Goal: Transaction & Acquisition: Purchase product/service

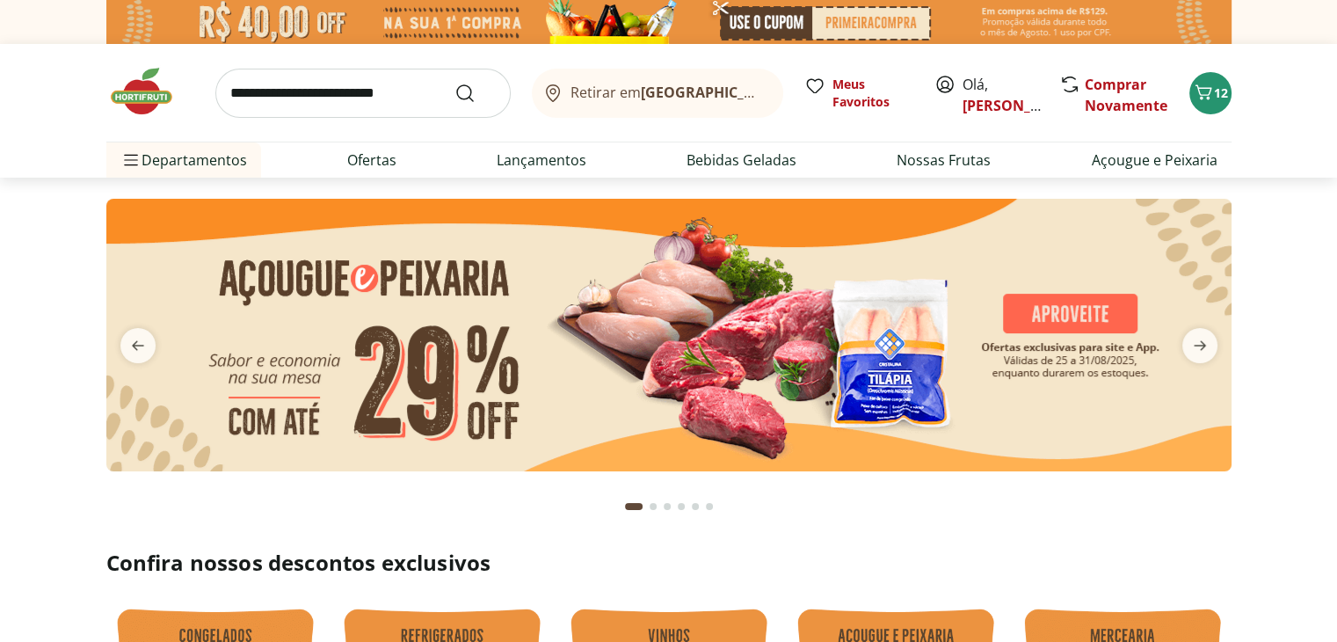
click at [652, 390] on img at bounding box center [668, 335] width 1125 height 272
select select "**********"
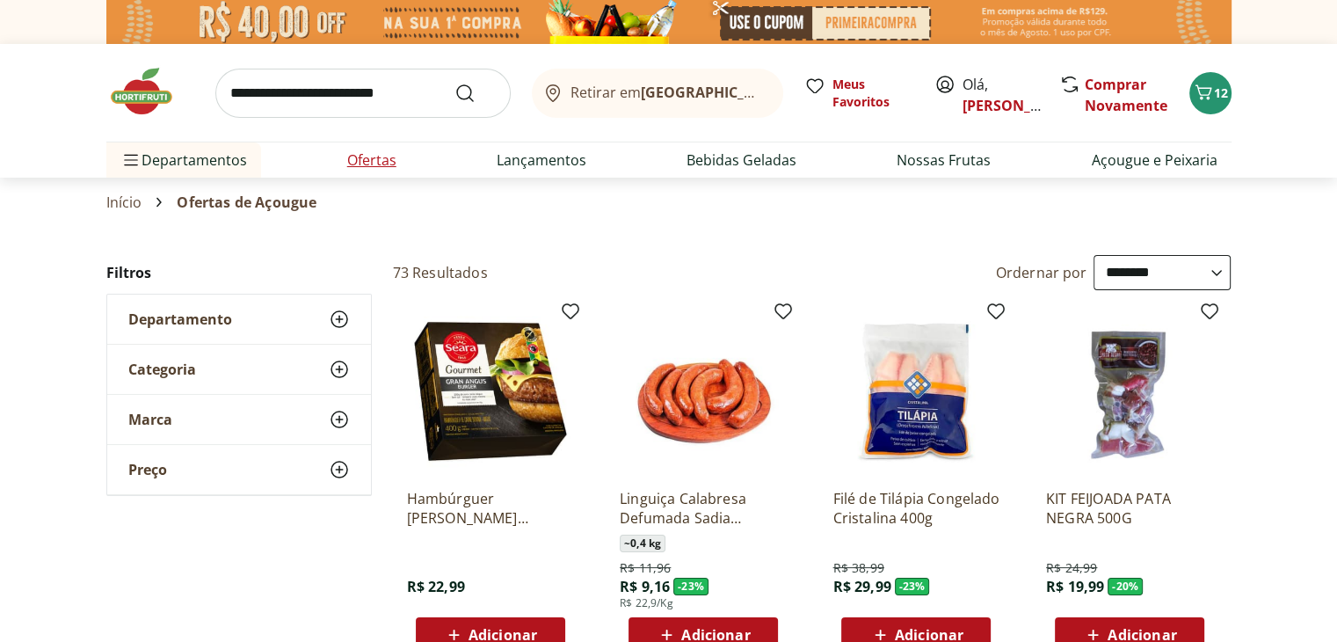
click at [369, 157] on link "Ofertas" at bounding box center [371, 159] width 49 height 21
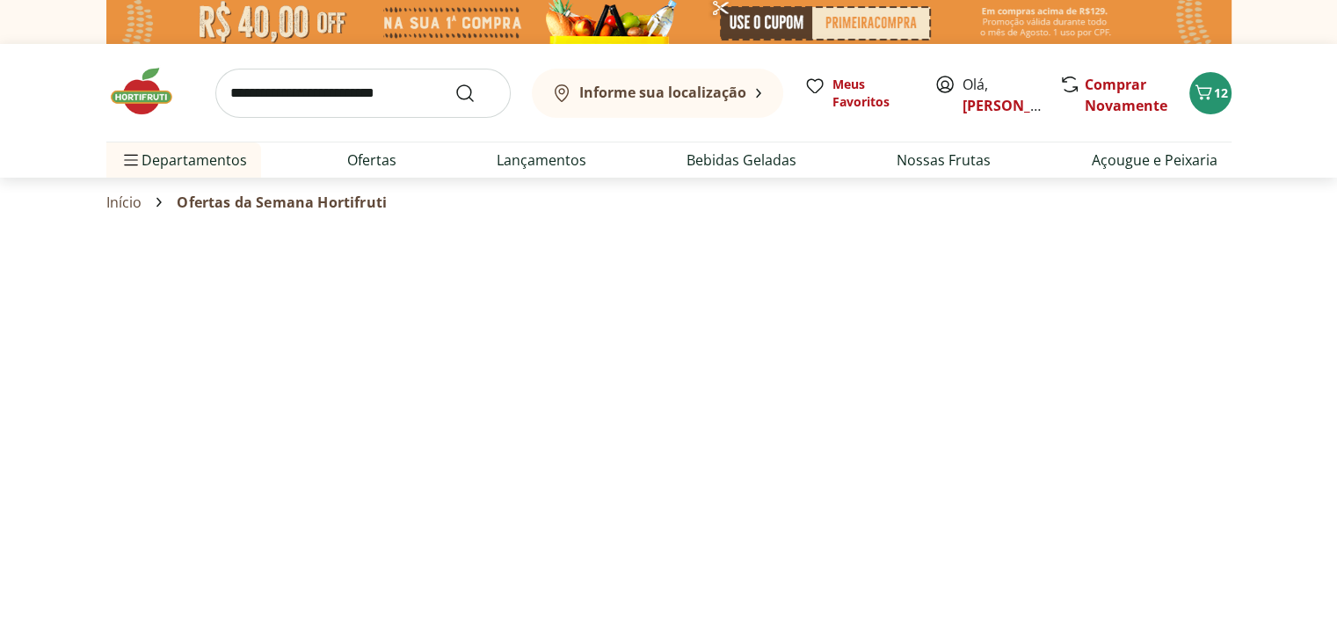
select select "**********"
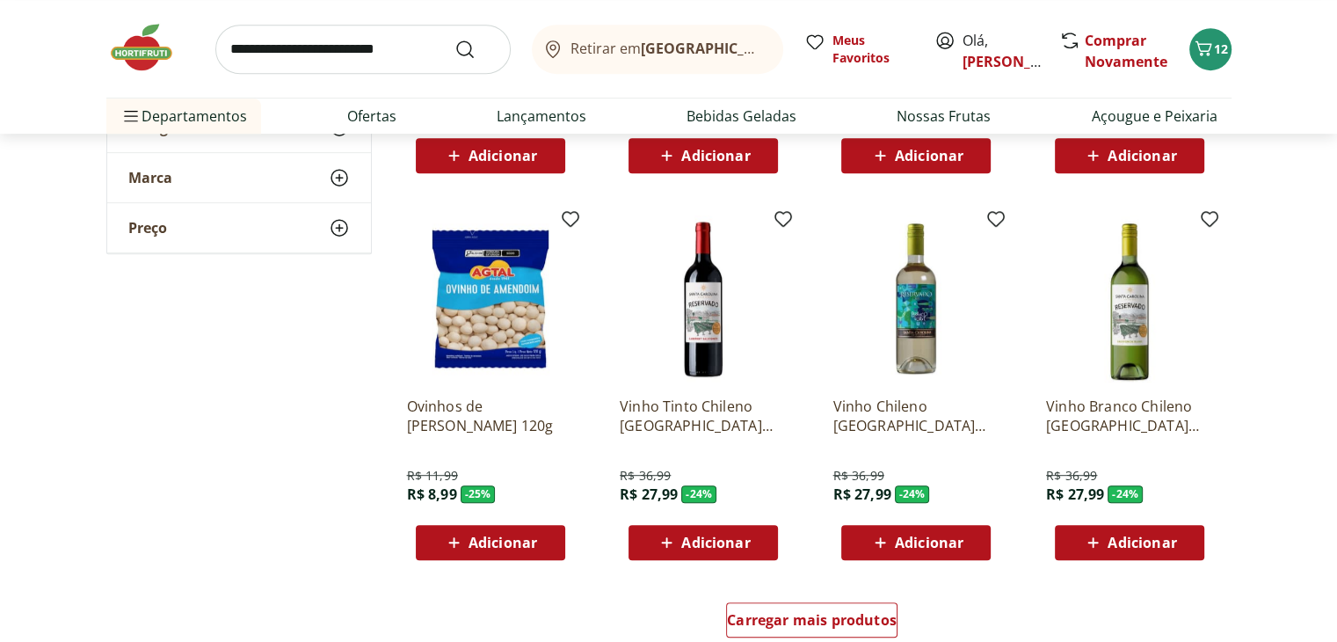
scroll to position [791, 0]
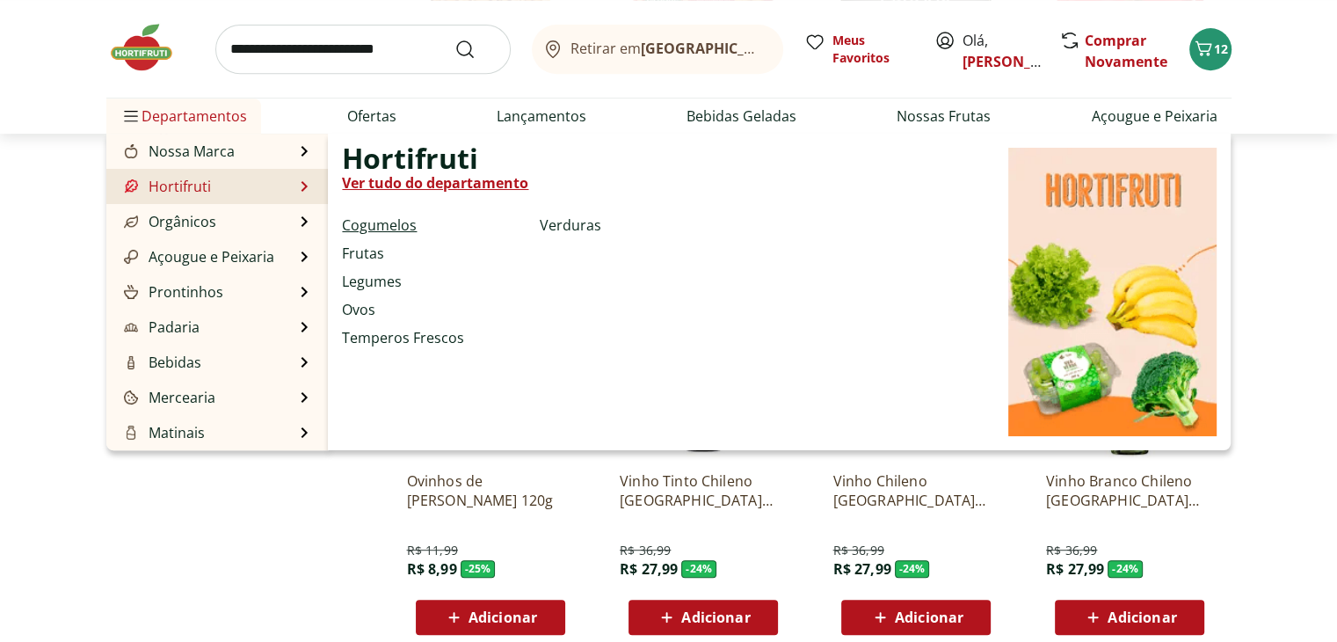
click at [386, 221] on link "Cogumelos" at bounding box center [379, 224] width 75 height 21
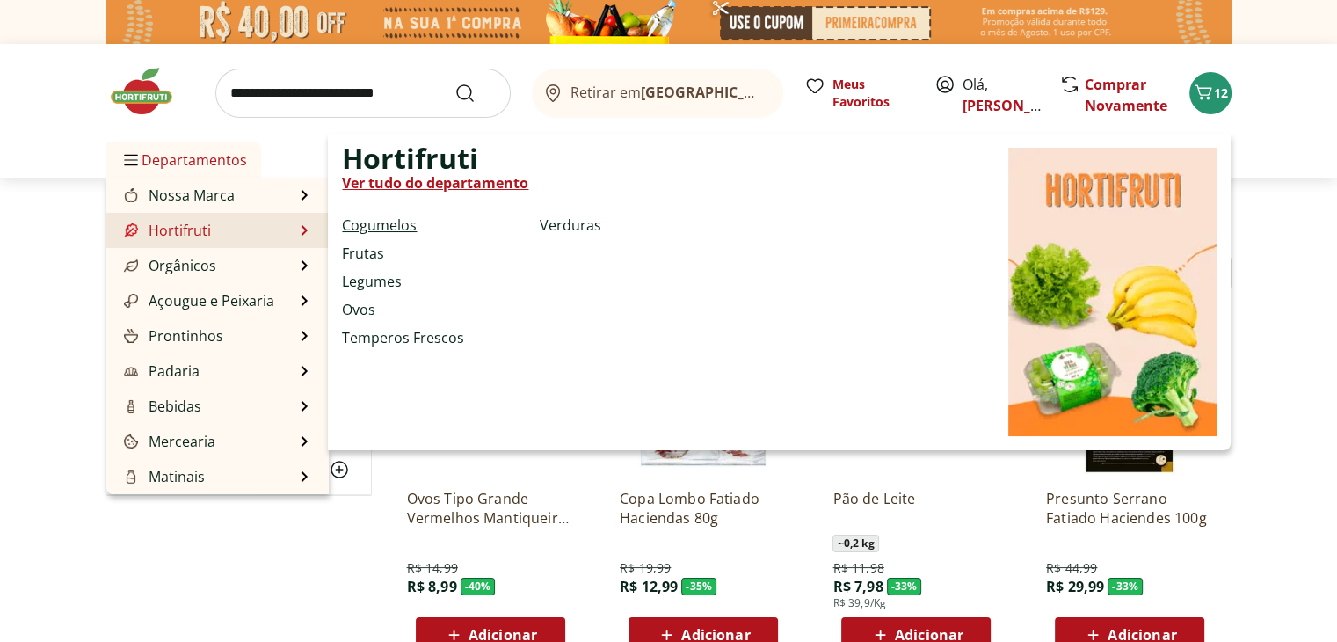
select select "**********"
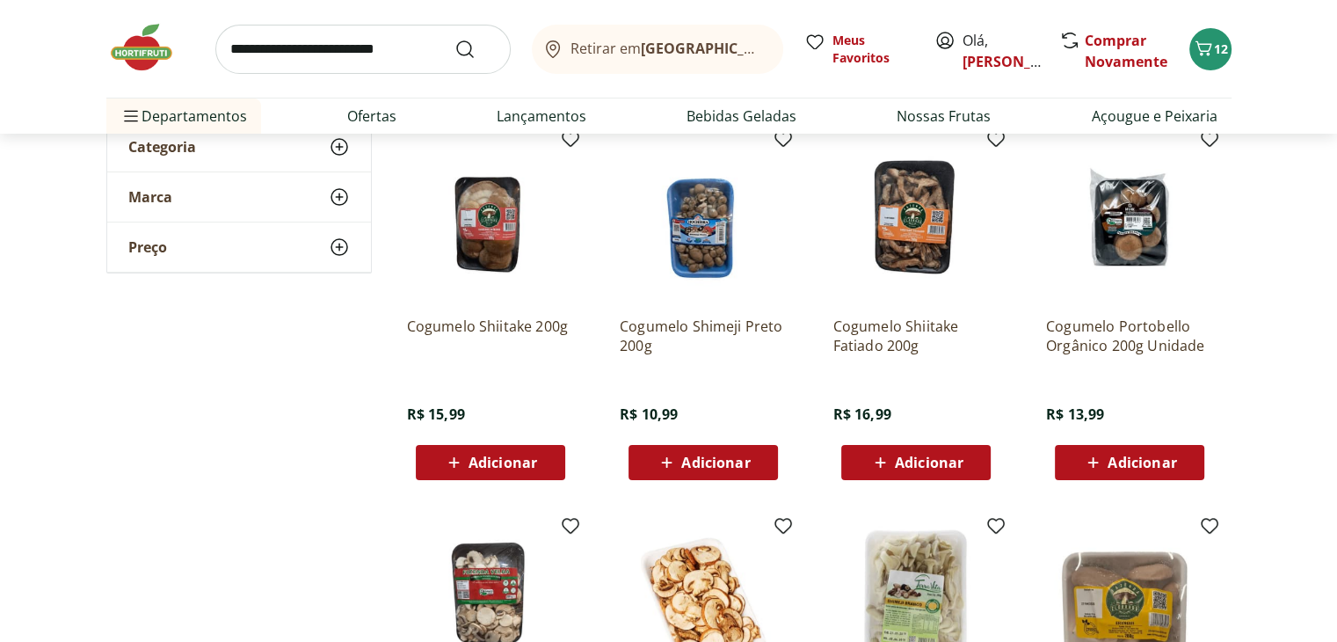
scroll to position [176, 0]
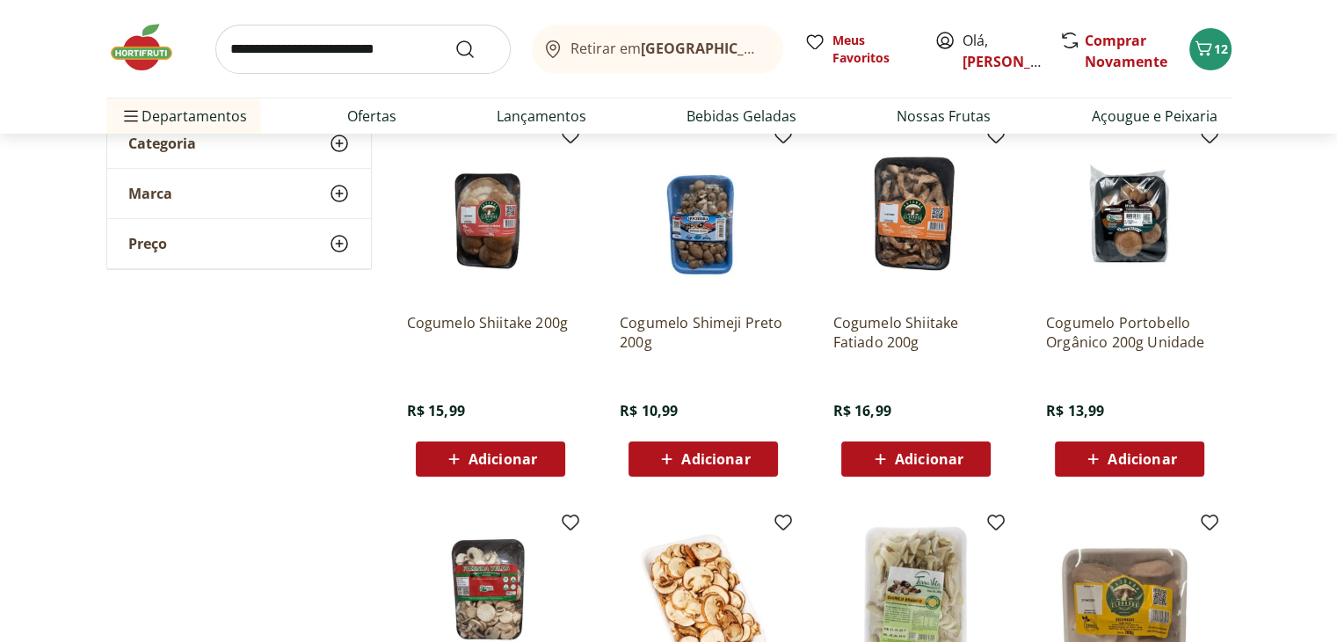
click at [530, 461] on span "Adicionar" at bounding box center [502, 459] width 69 height 14
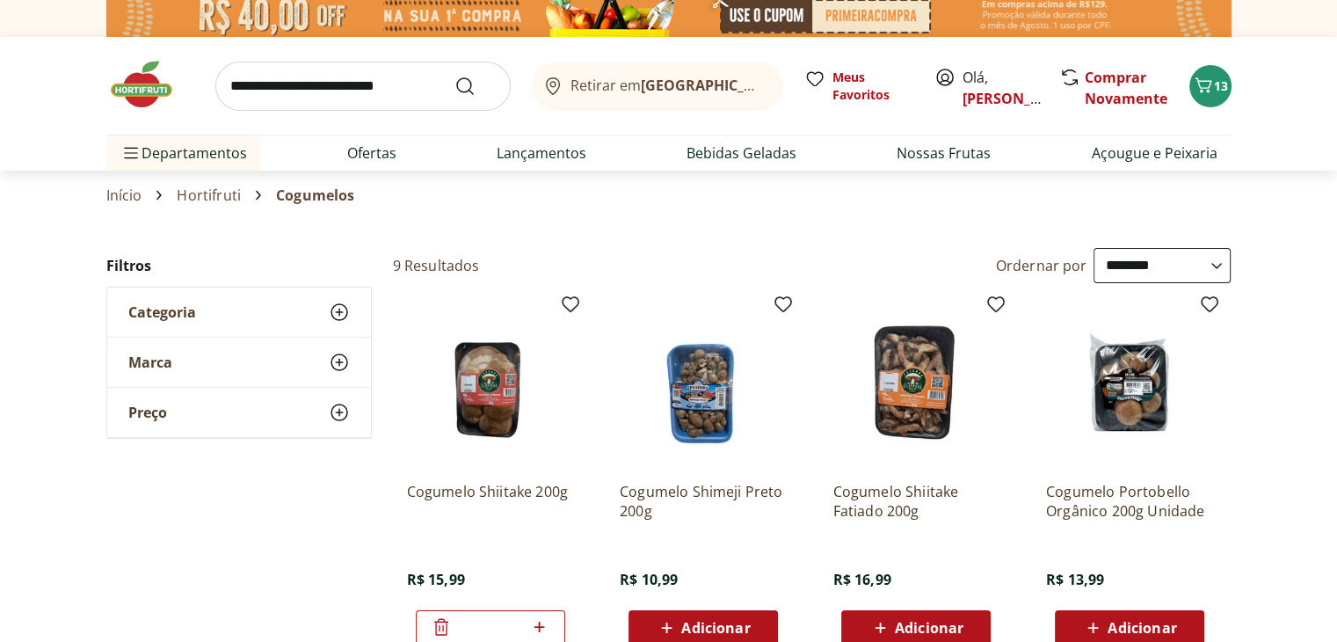
scroll to position [0, 0]
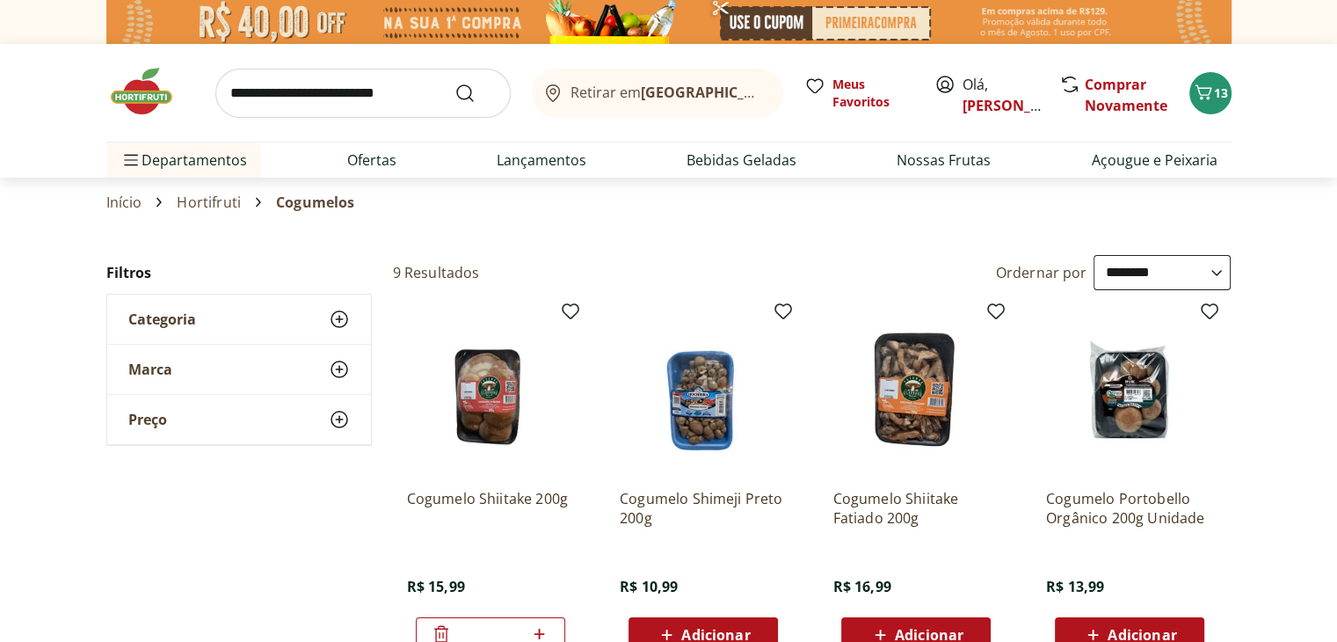
click at [197, 202] on link "Hortifruti" at bounding box center [209, 202] width 64 height 16
select select "**********"
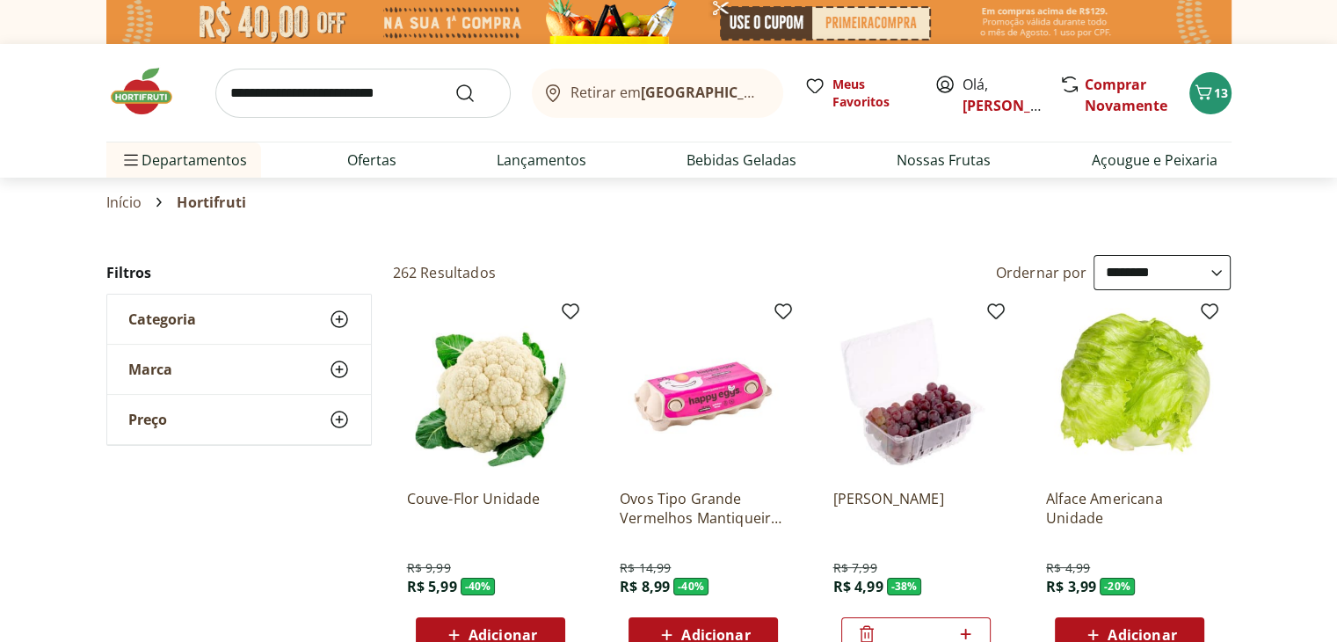
scroll to position [88, 0]
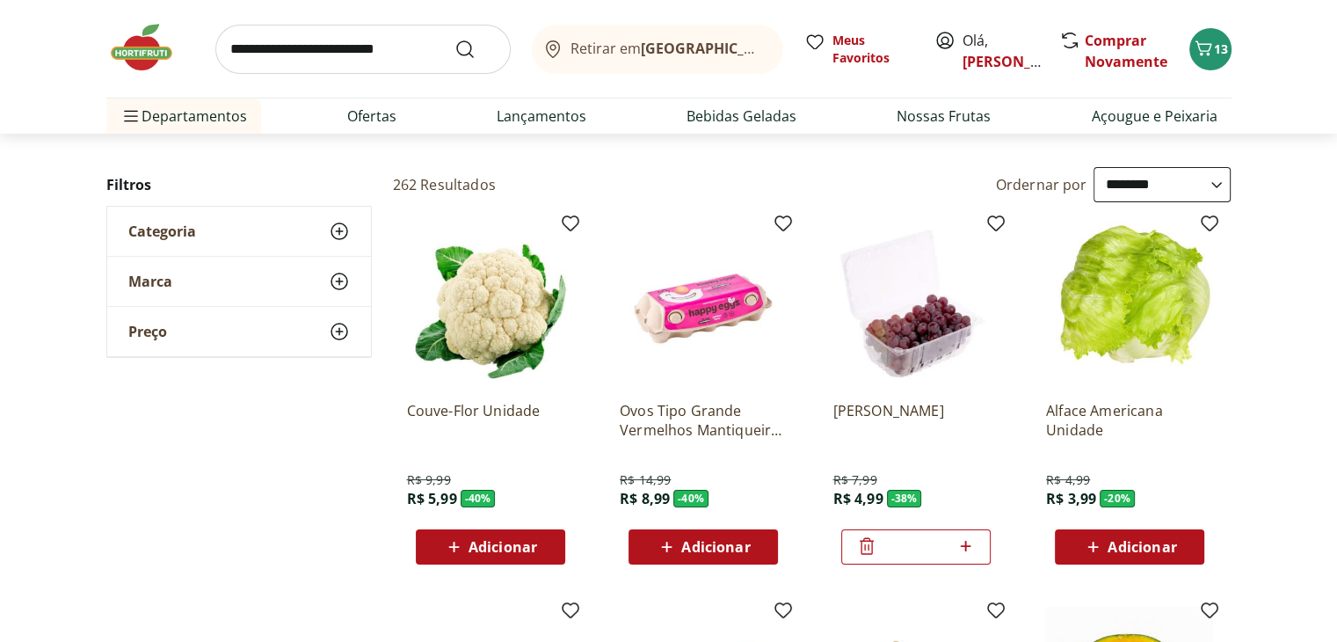
click at [500, 554] on span "Adicionar" at bounding box center [502, 547] width 69 height 14
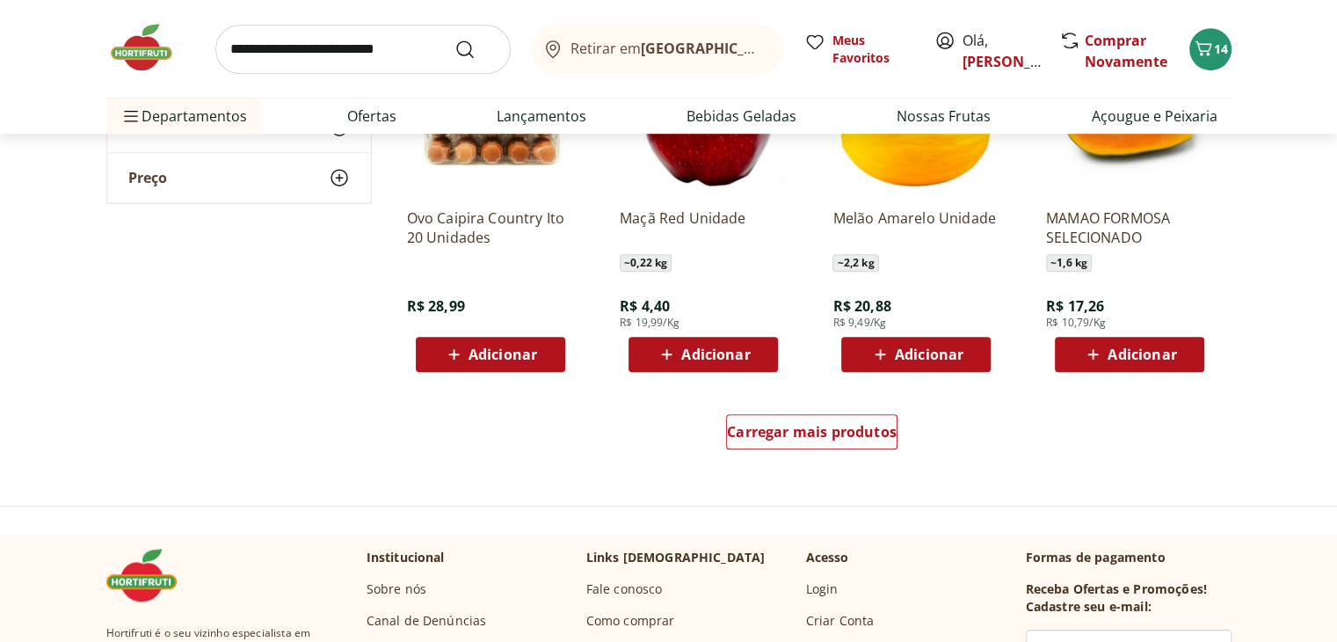
scroll to position [1055, 0]
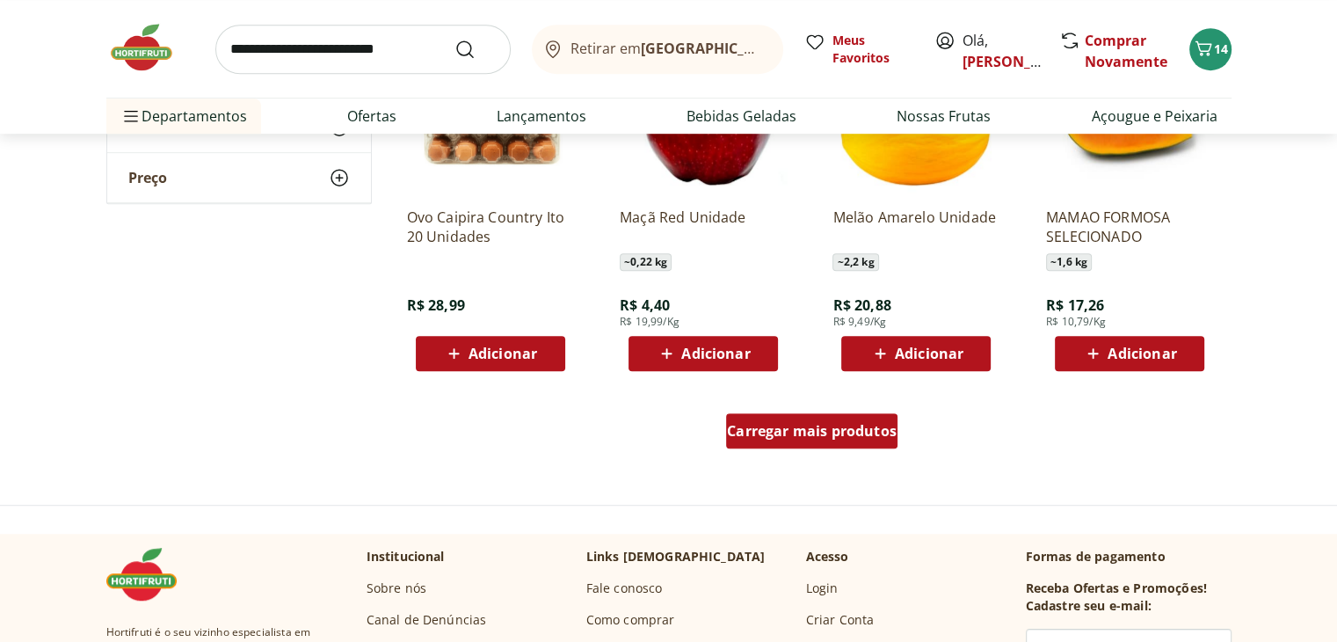
click at [763, 426] on span "Carregar mais produtos" at bounding box center [812, 431] width 170 height 14
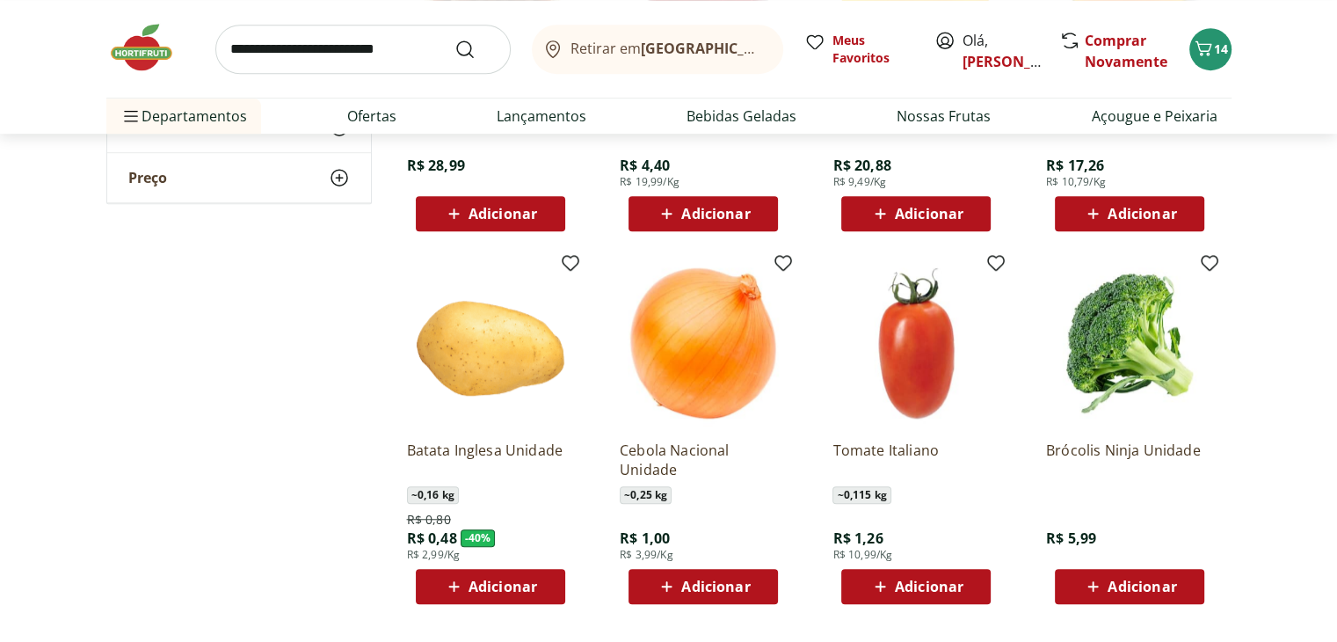
scroll to position [1318, 0]
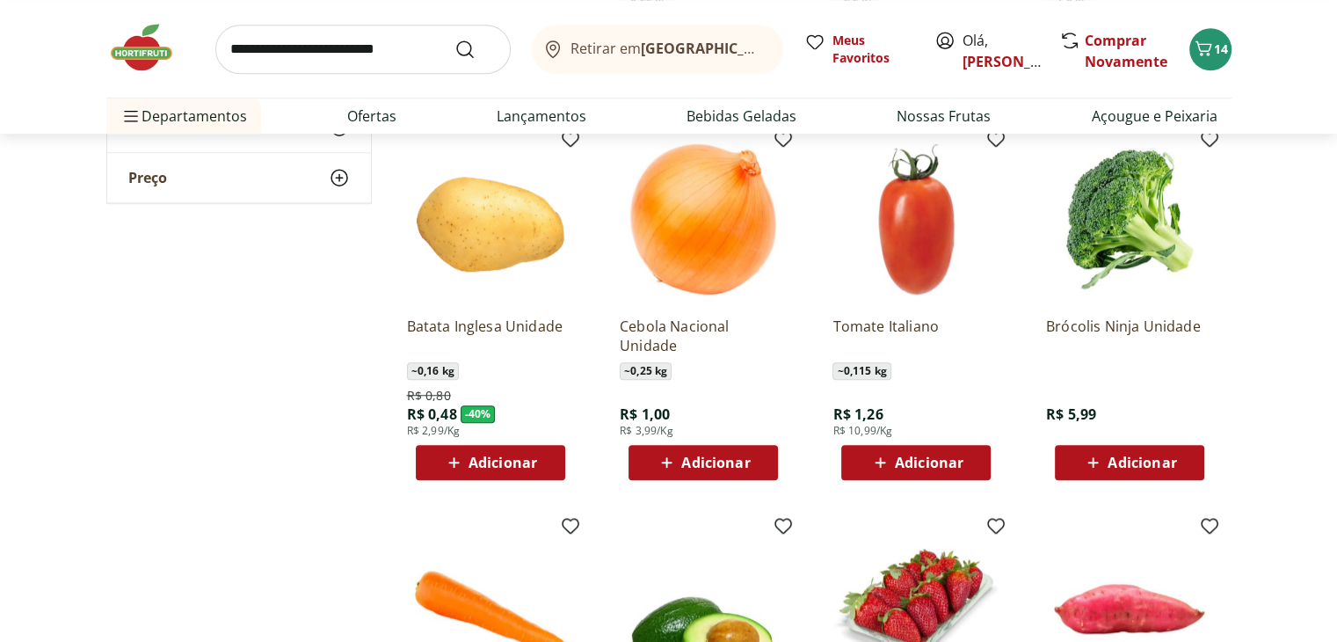
click at [931, 467] on span "Adicionar" at bounding box center [929, 462] width 69 height 14
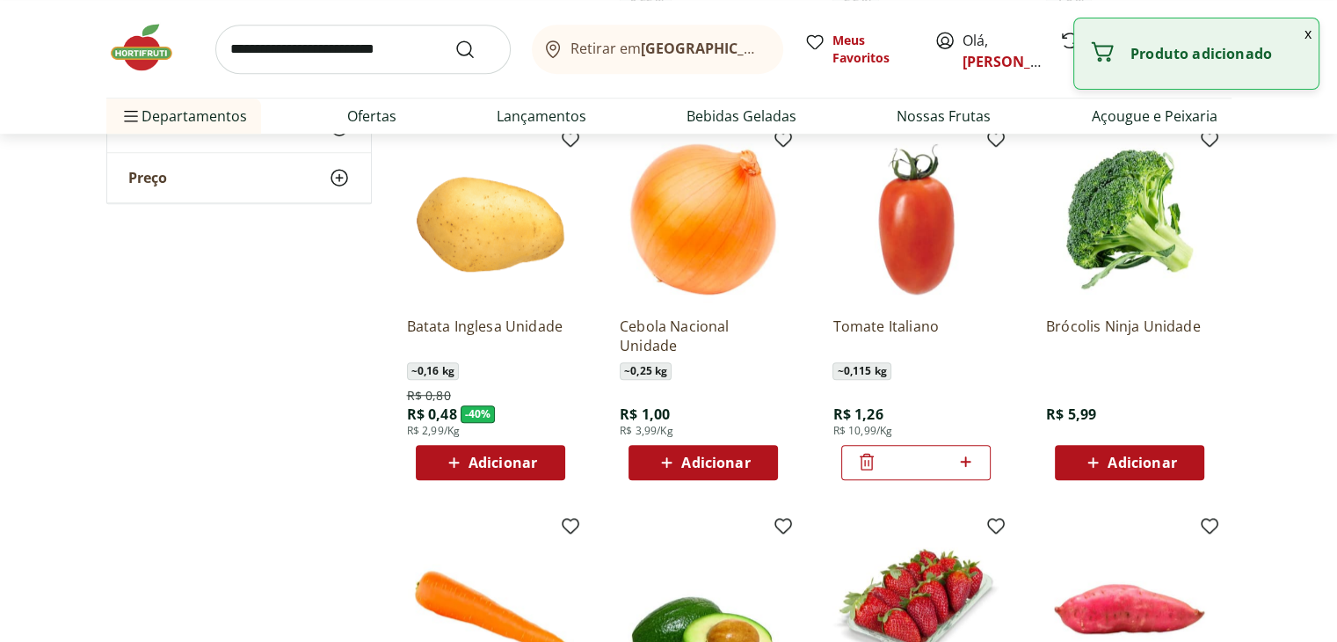
click at [967, 457] on icon at bounding box center [965, 461] width 22 height 21
type input "*"
click at [1222, 395] on div "Brócolis Ninja Unidade R$ 5,99 Adicionar" at bounding box center [1129, 307] width 195 height 373
click at [1171, 464] on span "Adicionar" at bounding box center [1141, 462] width 69 height 14
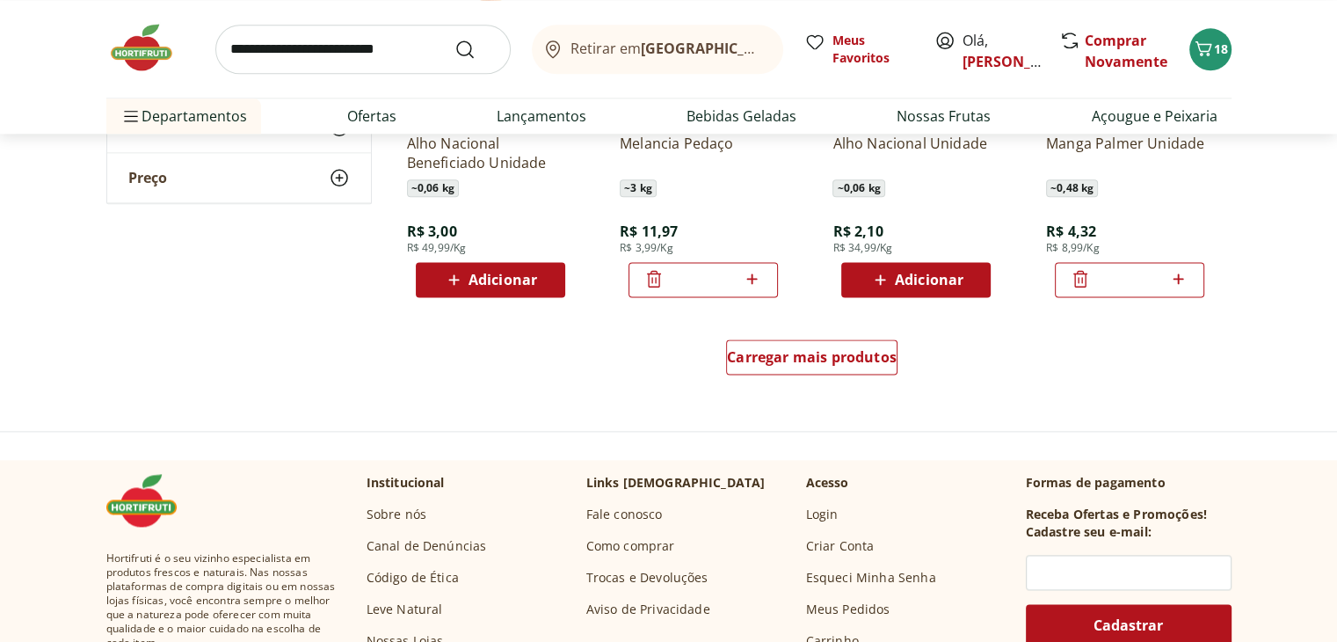
scroll to position [2285, 0]
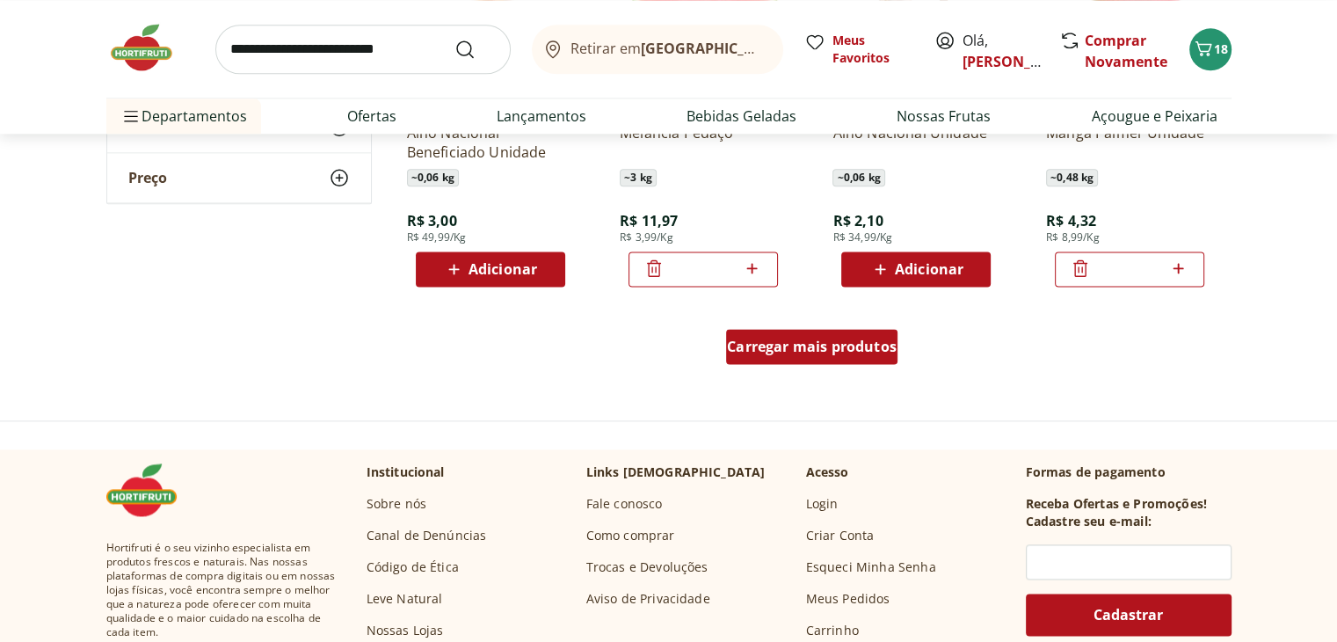
click at [806, 360] on div "Carregar mais produtos" at bounding box center [811, 346] width 171 height 35
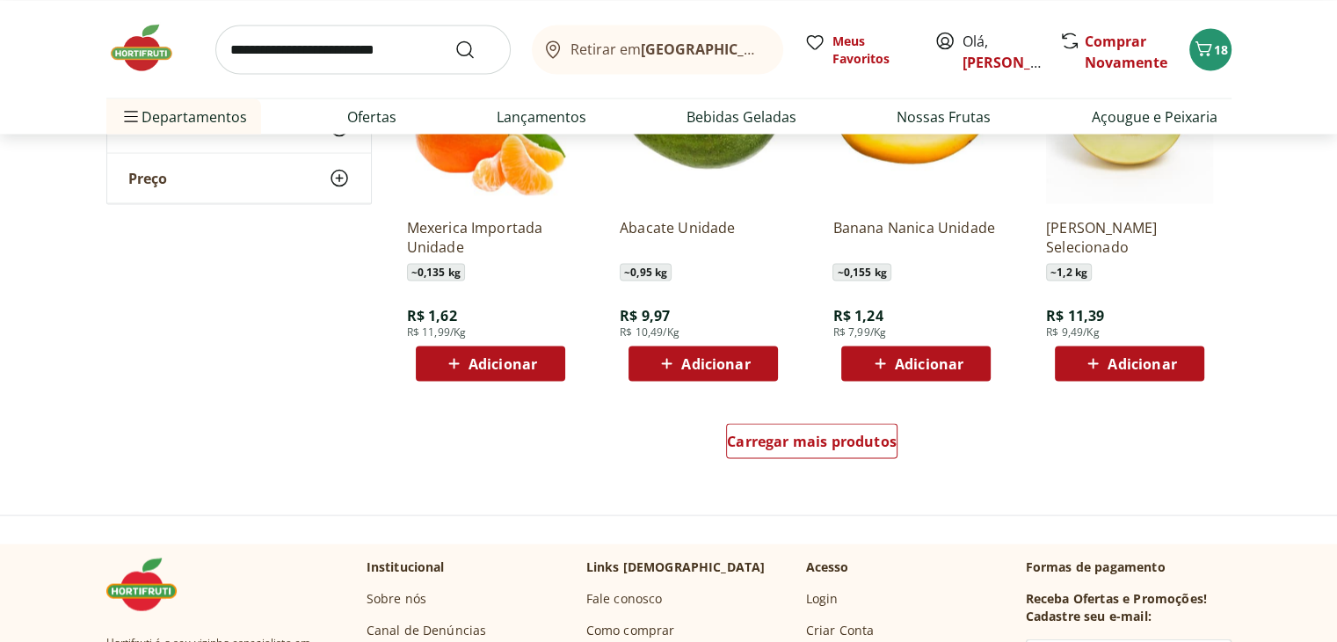
scroll to position [3340, 0]
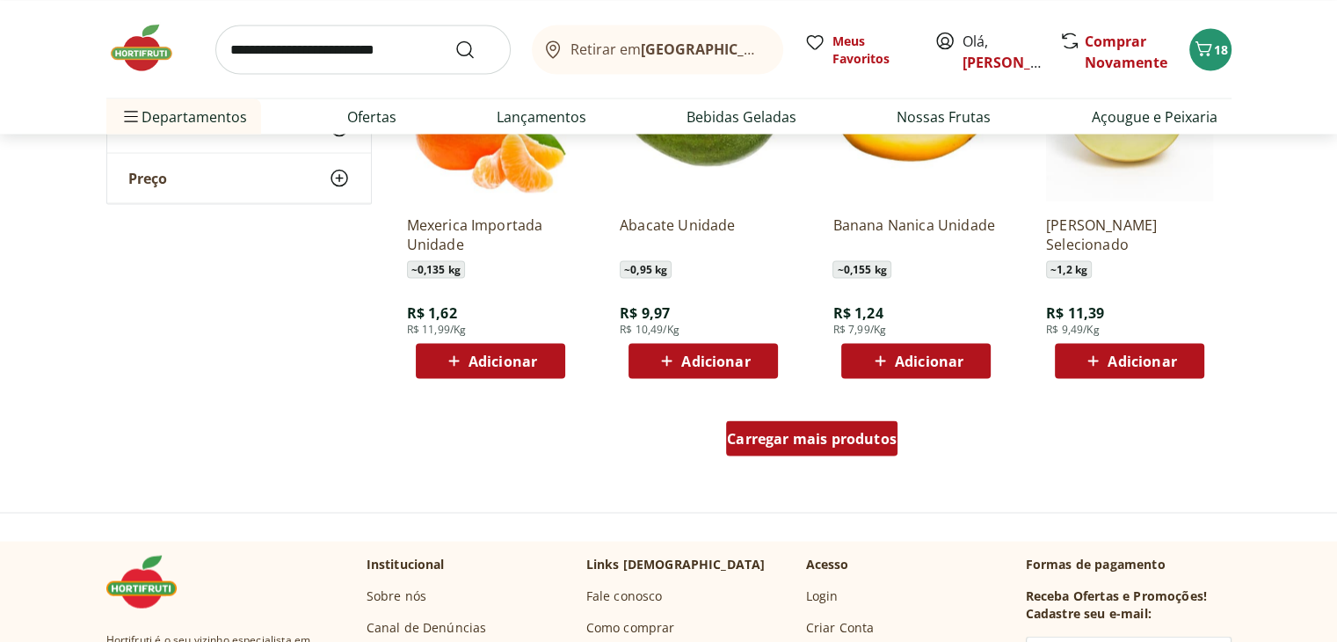
click at [784, 445] on span "Carregar mais produtos" at bounding box center [812, 438] width 170 height 14
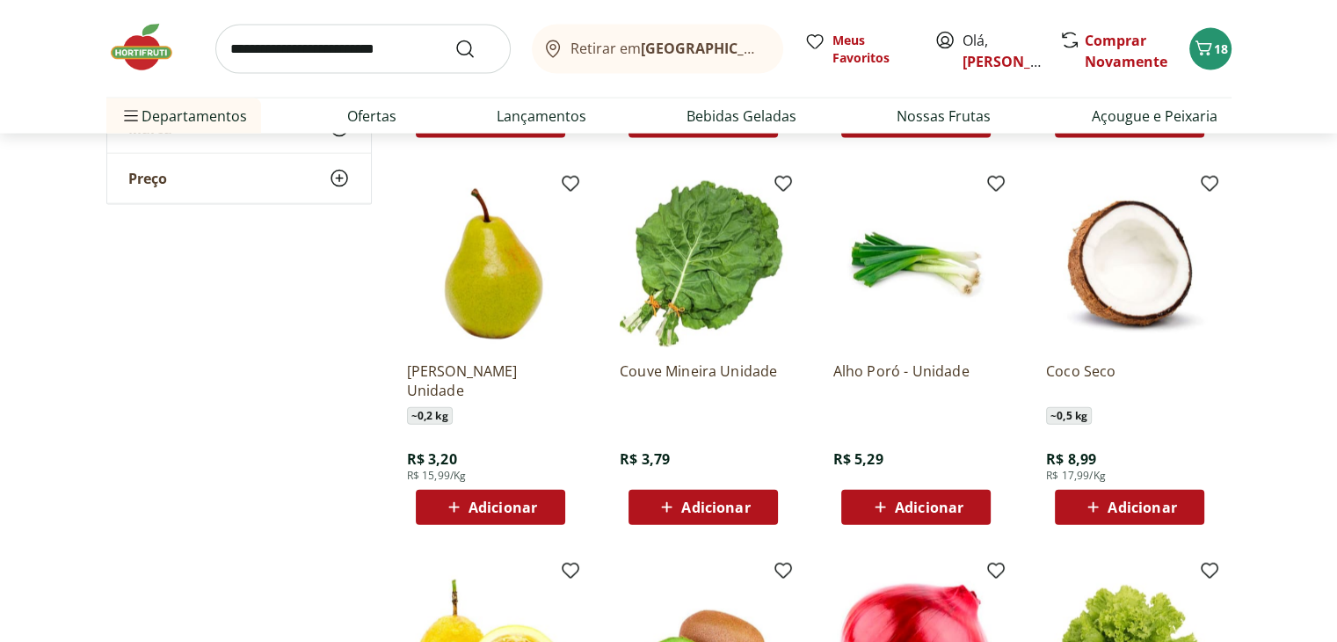
scroll to position [3955, 0]
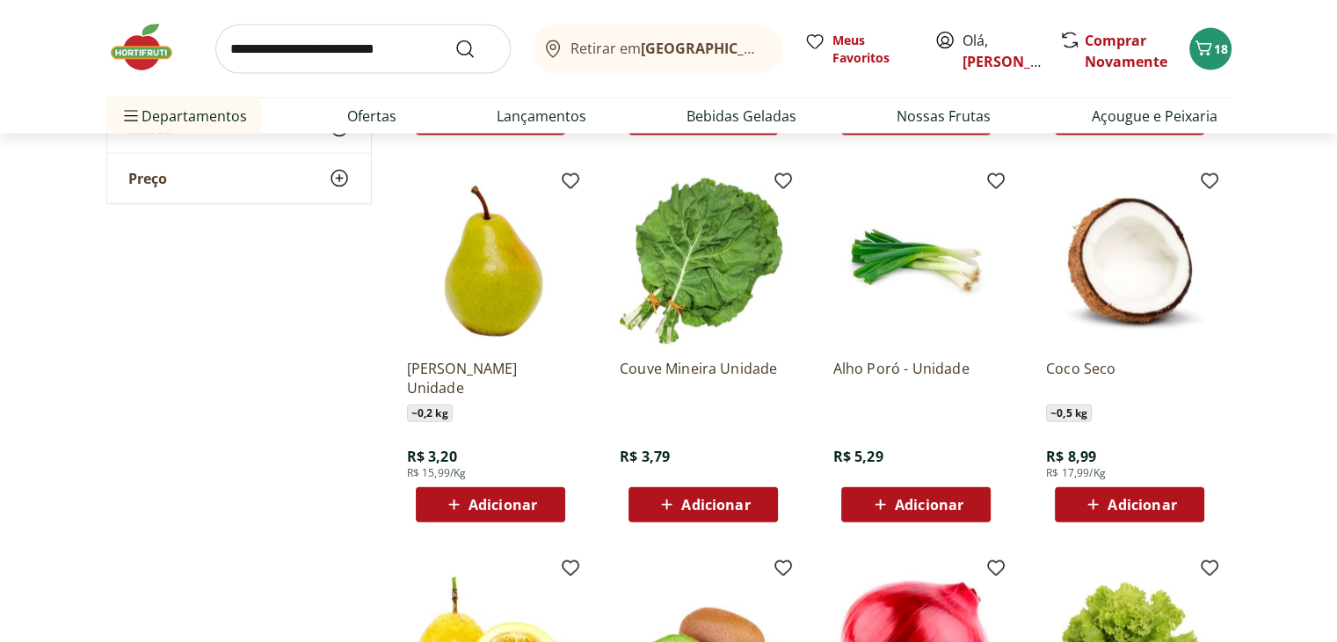
click at [713, 511] on span "Adicionar" at bounding box center [715, 504] width 69 height 14
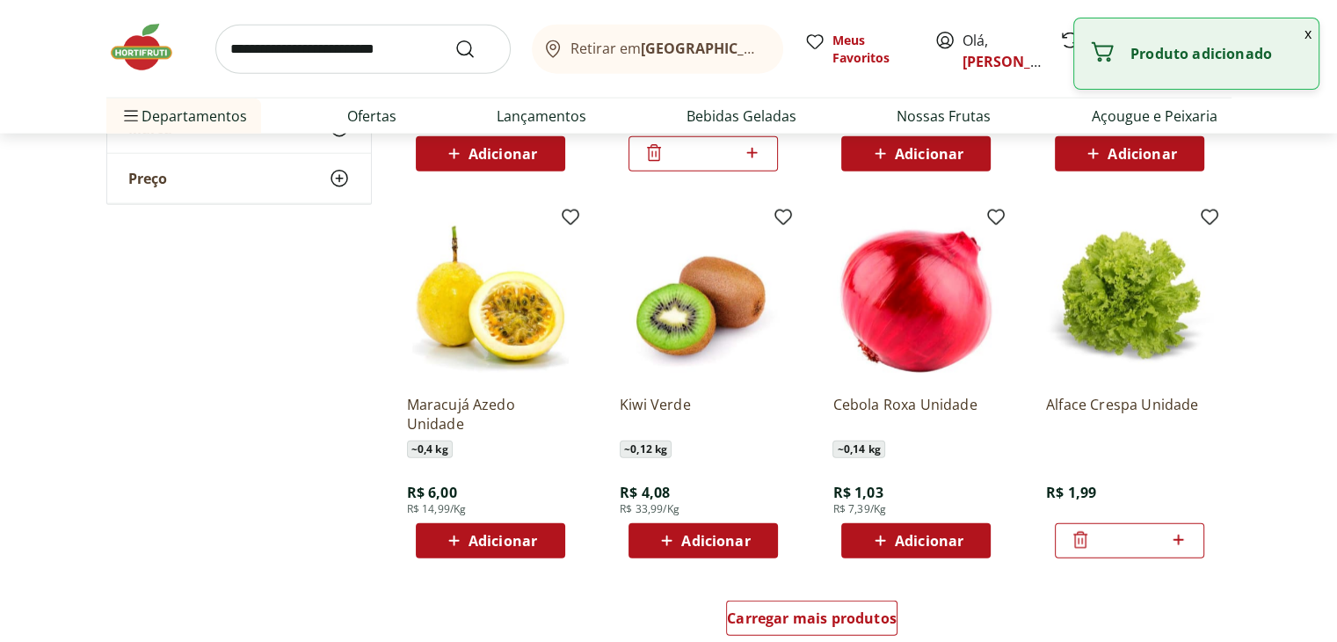
scroll to position [4306, 0]
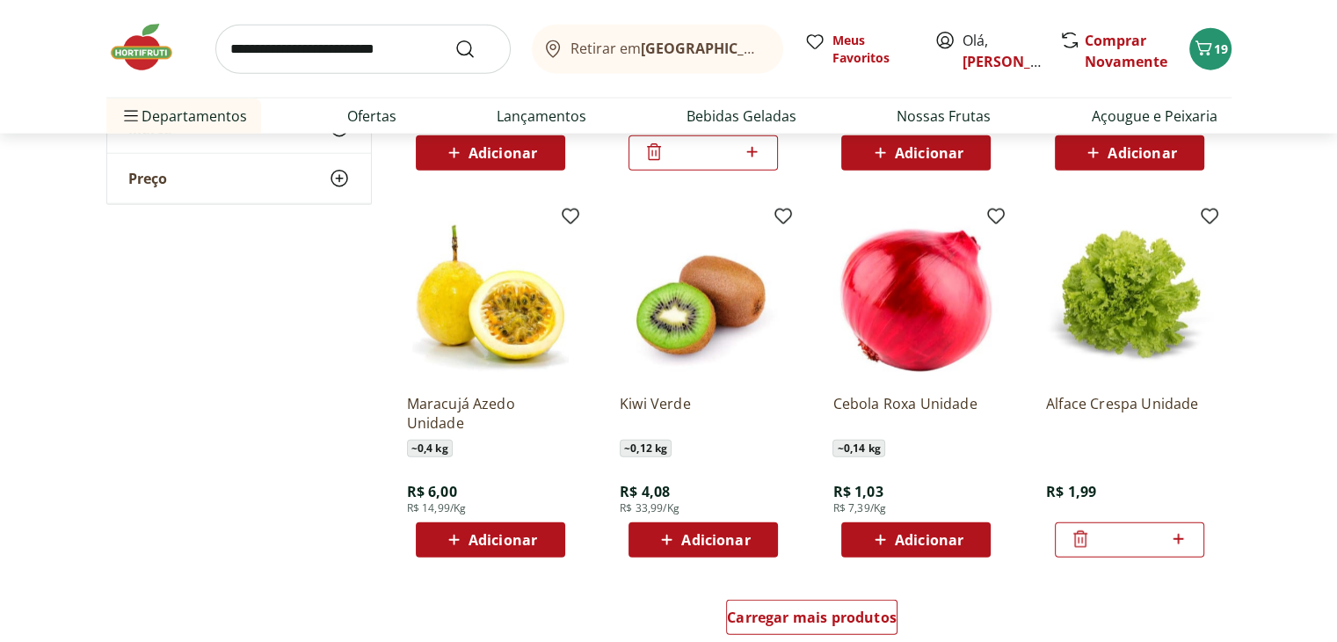
click at [929, 545] on span "Adicionar" at bounding box center [929, 540] width 69 height 14
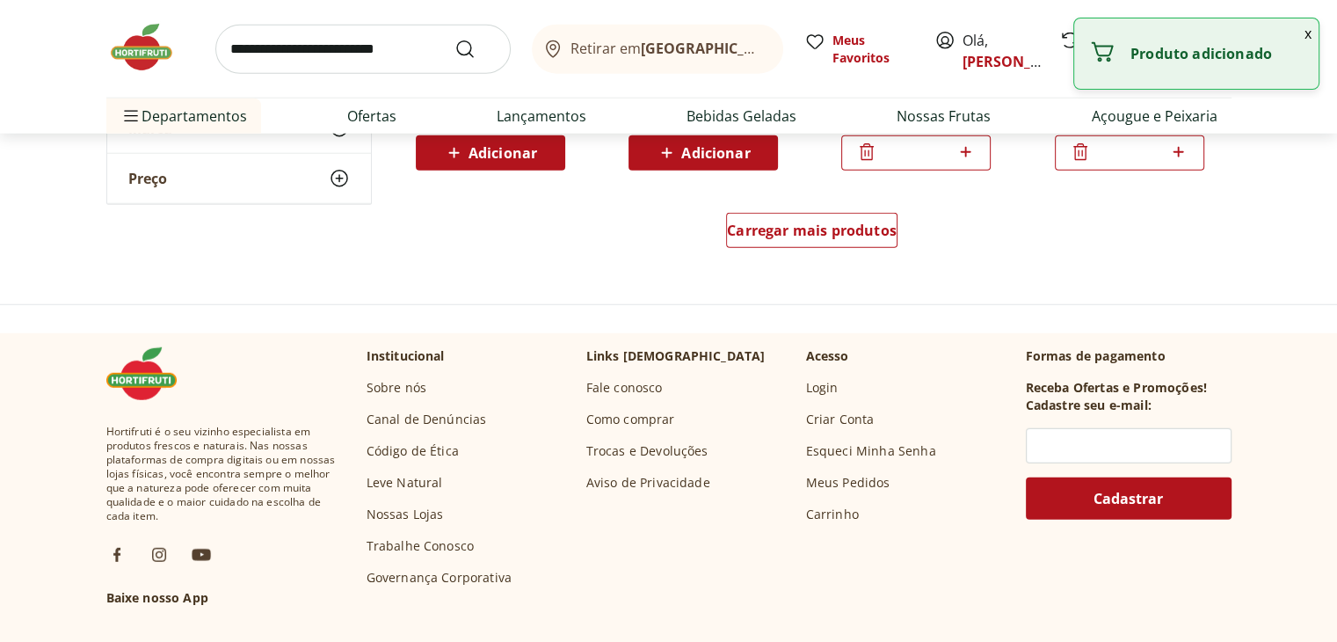
scroll to position [4570, 0]
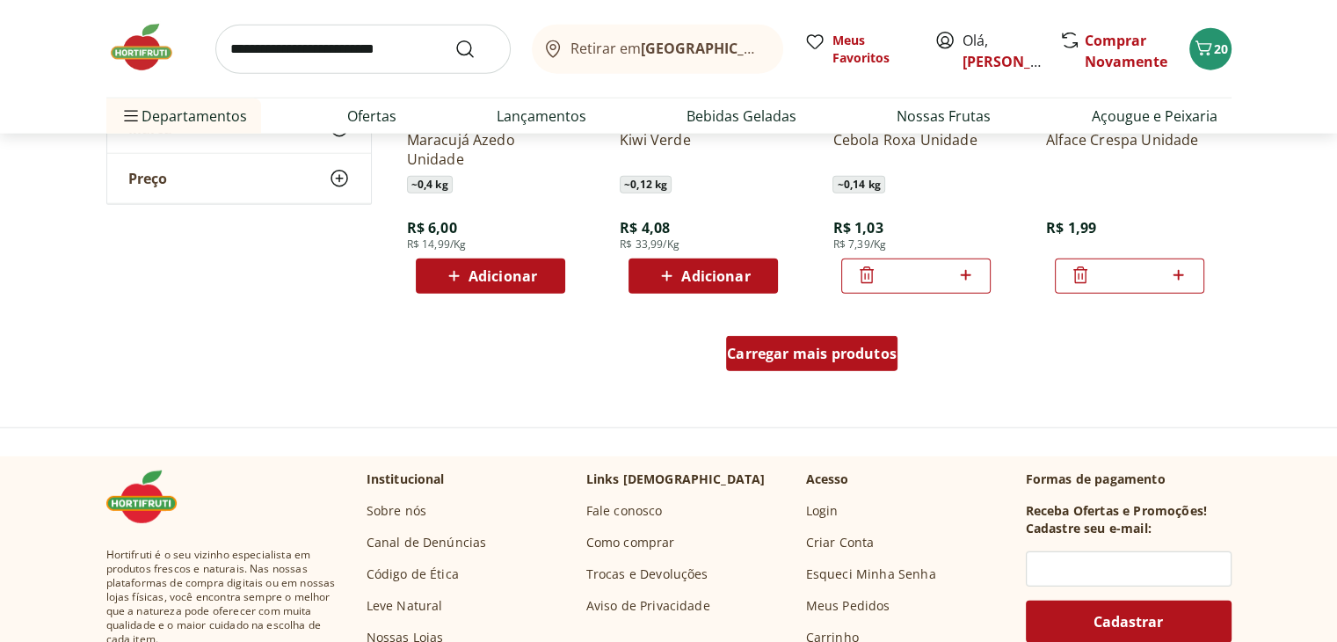
click at [797, 352] on span "Carregar mais produtos" at bounding box center [812, 353] width 170 height 14
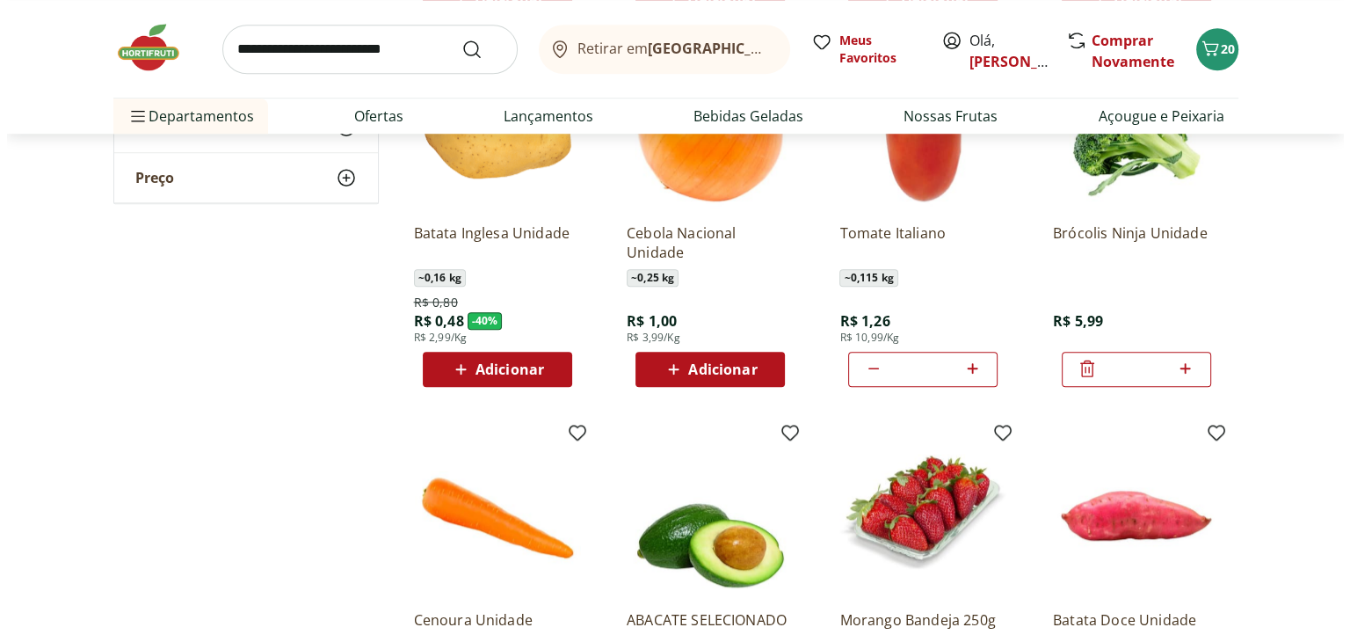
scroll to position [1406, 0]
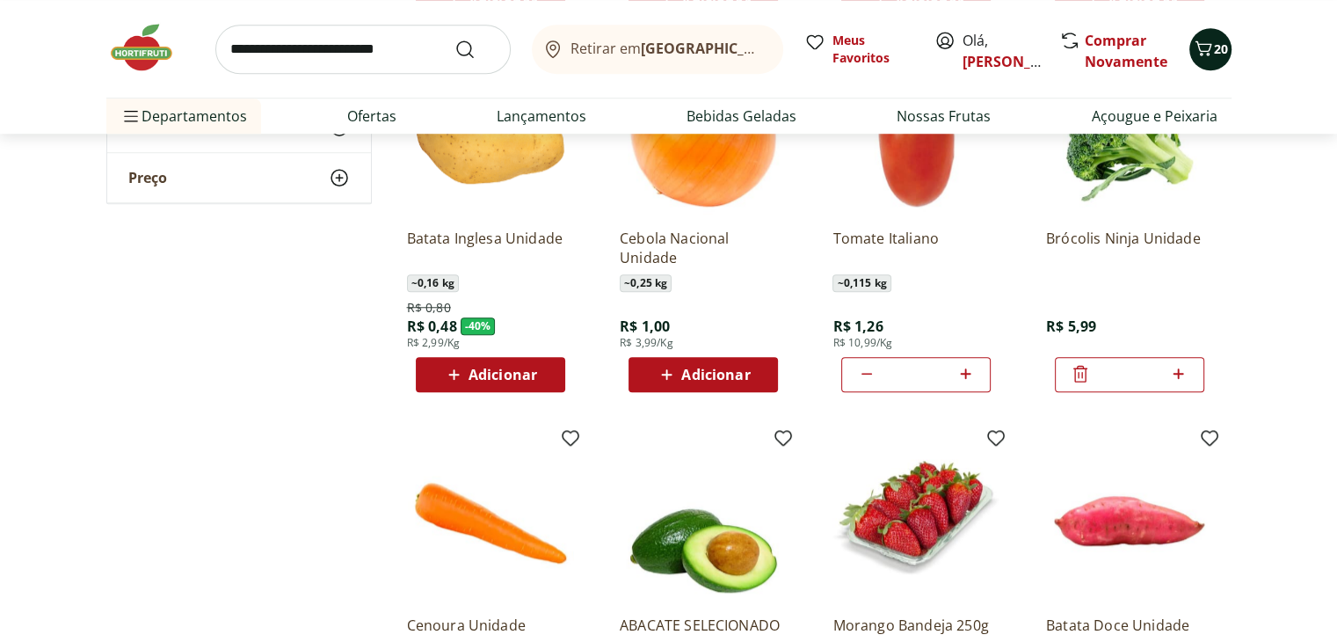
click at [1220, 47] on span "20" at bounding box center [1221, 48] width 14 height 17
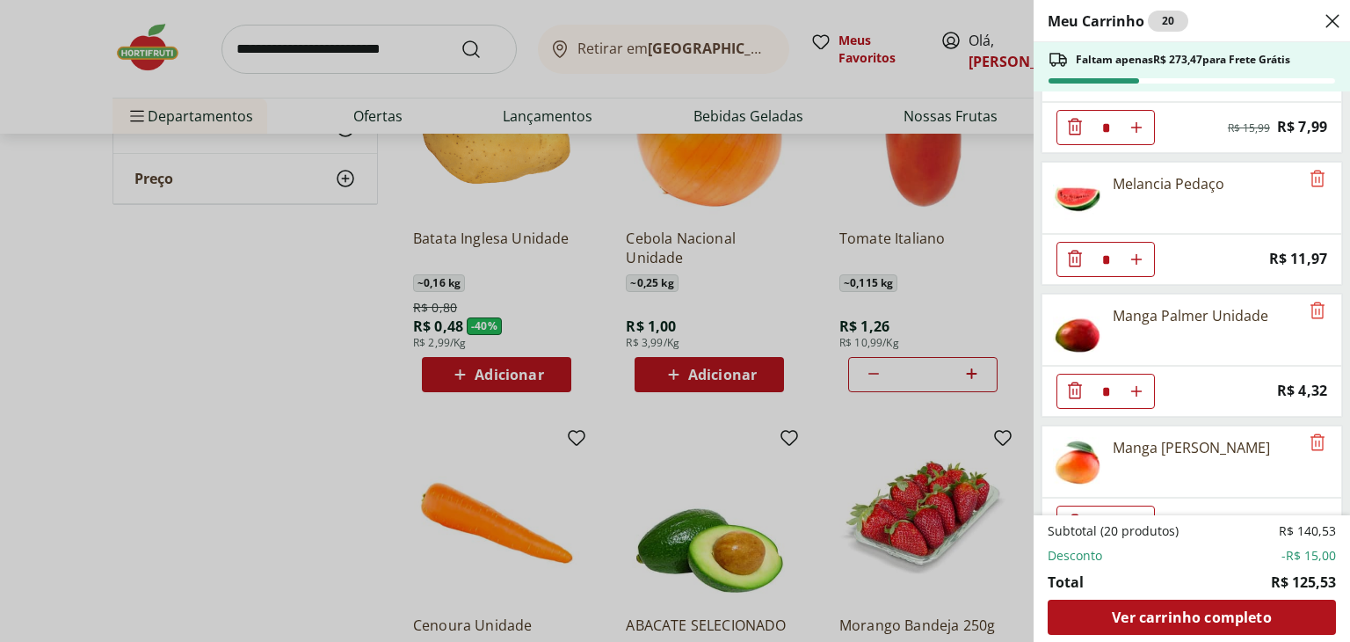
scroll to position [176, 0]
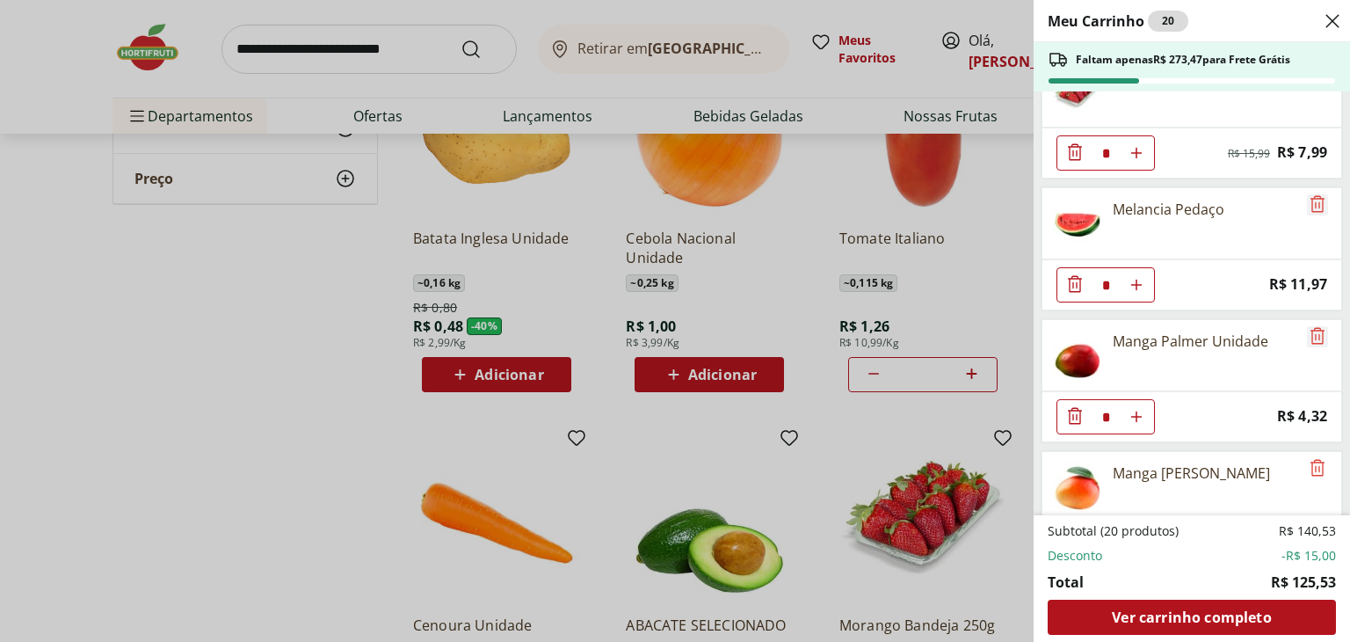
click at [1313, 210] on icon "Remove" at bounding box center [1317, 203] width 21 height 21
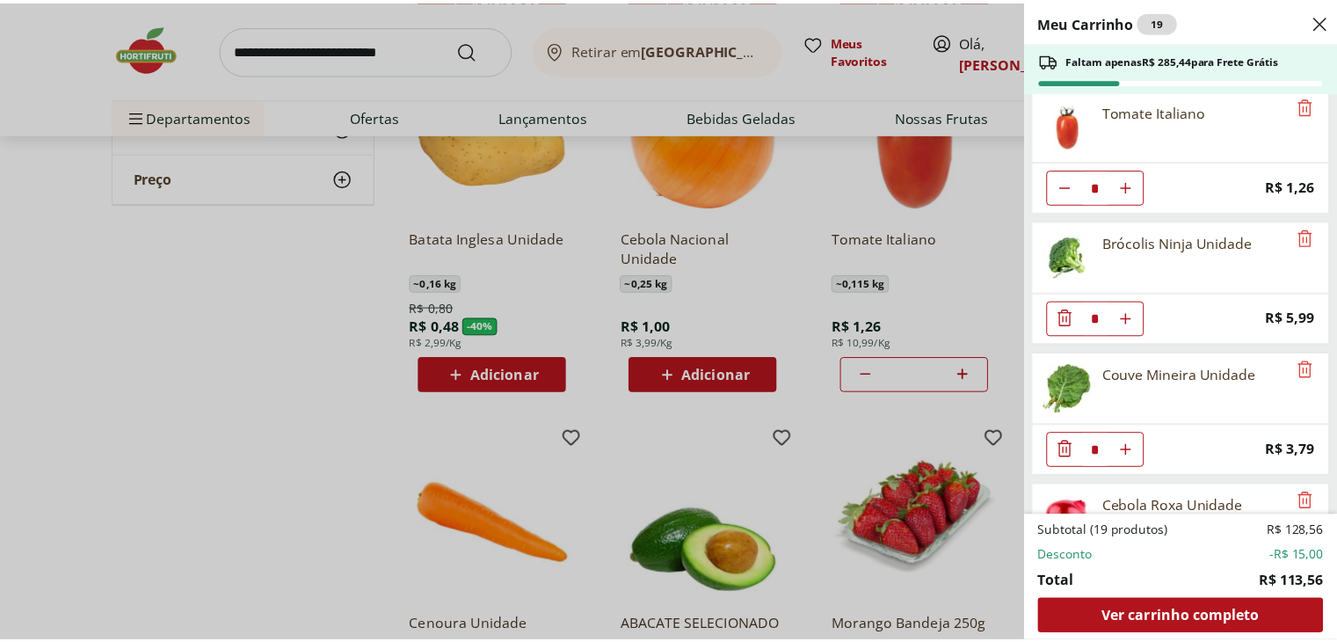
scroll to position [1676, 0]
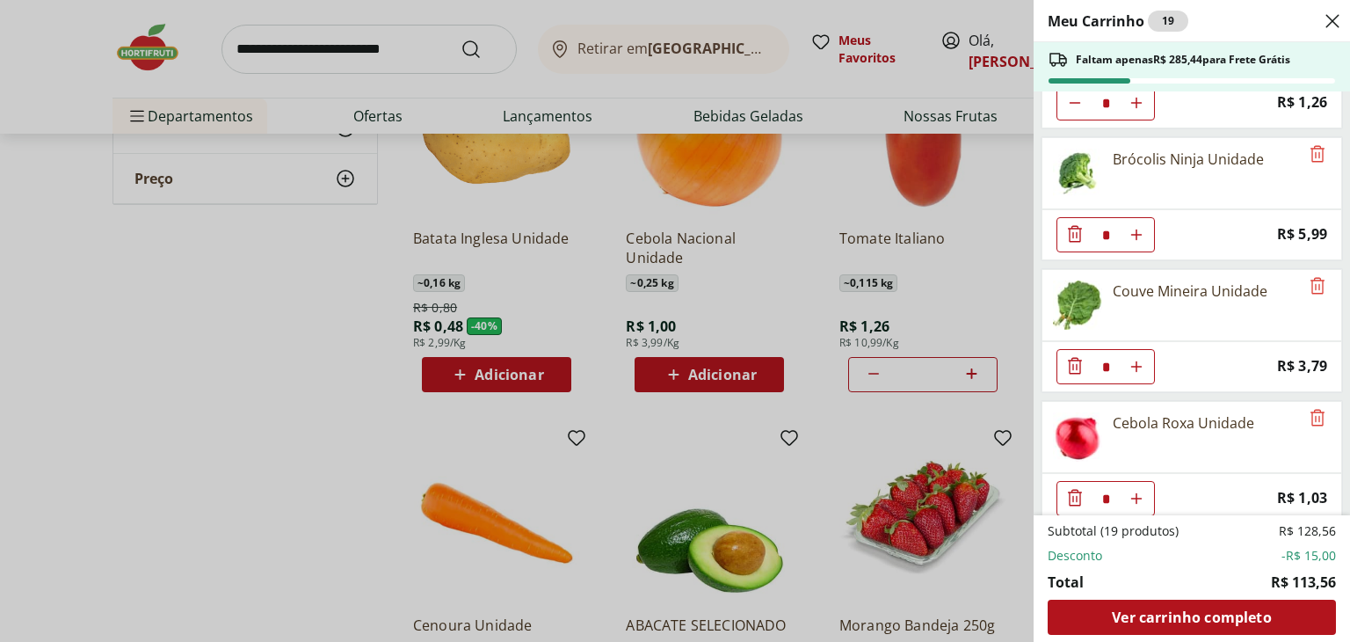
click at [1335, 15] on icon "Close" at bounding box center [1332, 21] width 21 height 21
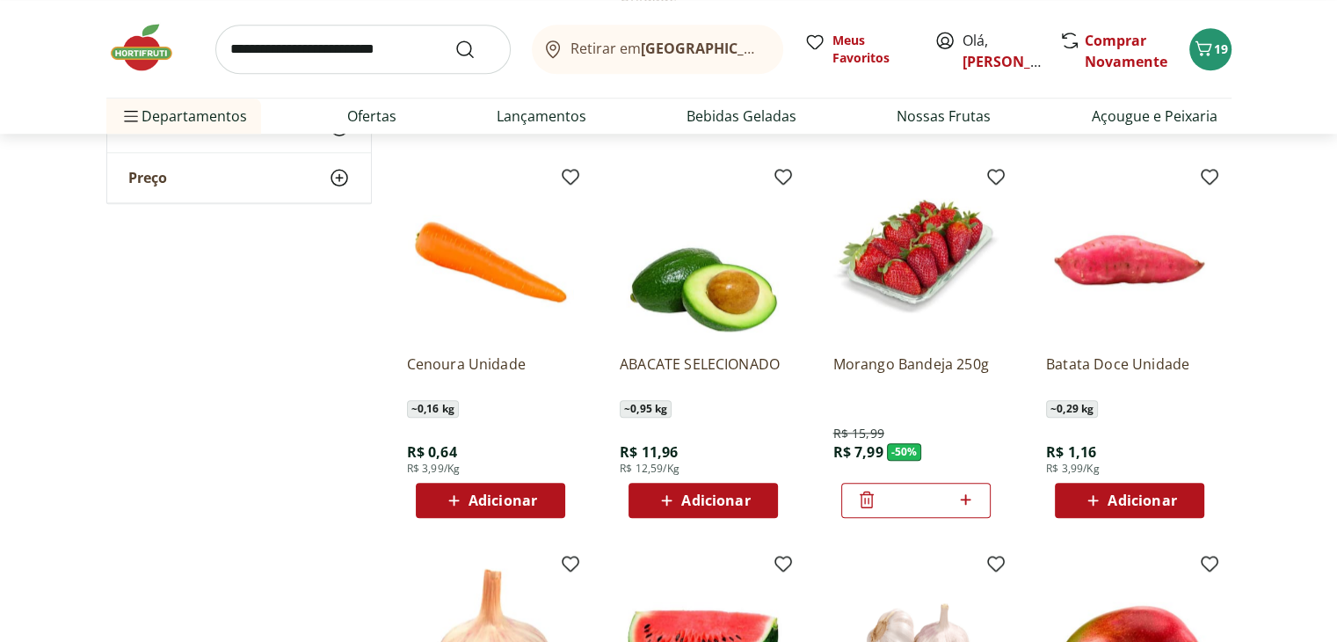
scroll to position [1670, 0]
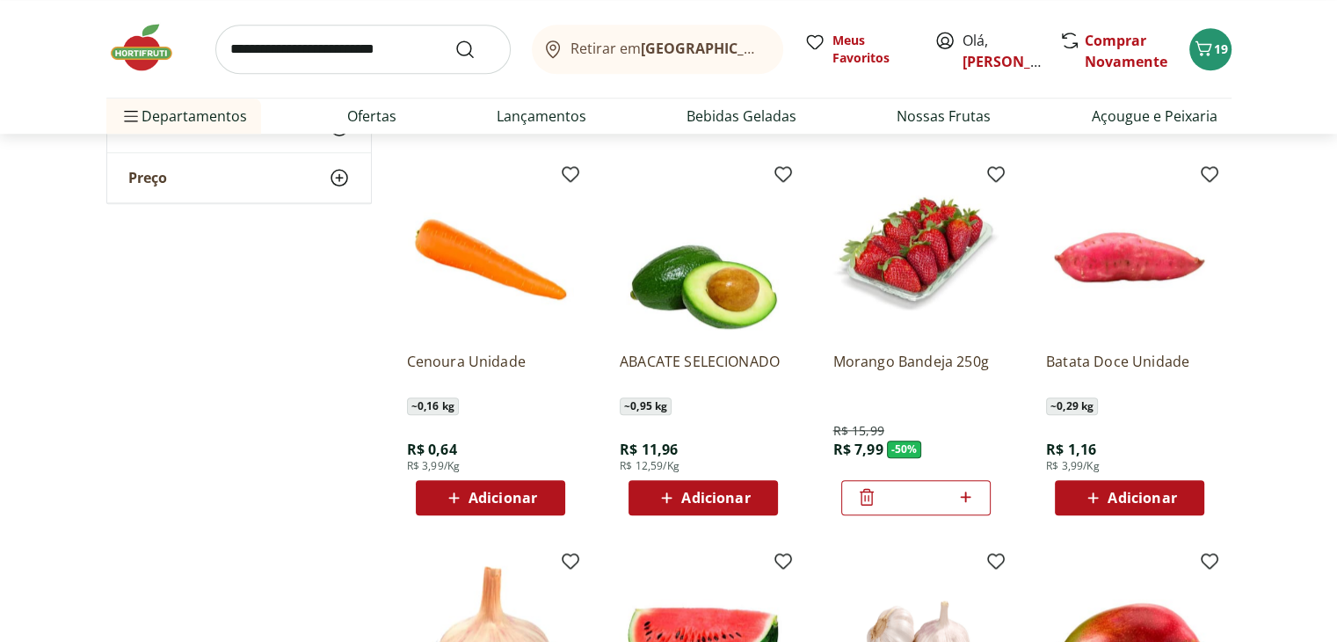
click at [1125, 497] on span "Adicionar" at bounding box center [1141, 497] width 69 height 14
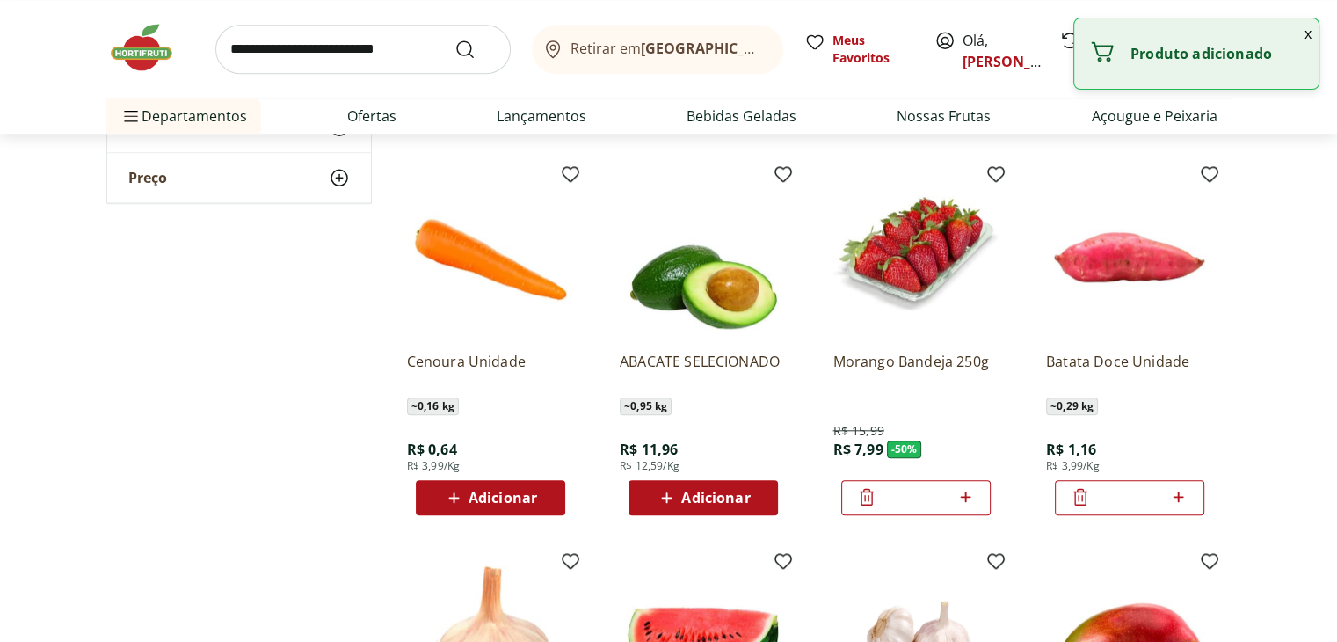
click at [1179, 493] on icon at bounding box center [1178, 496] width 11 height 11
type input "*"
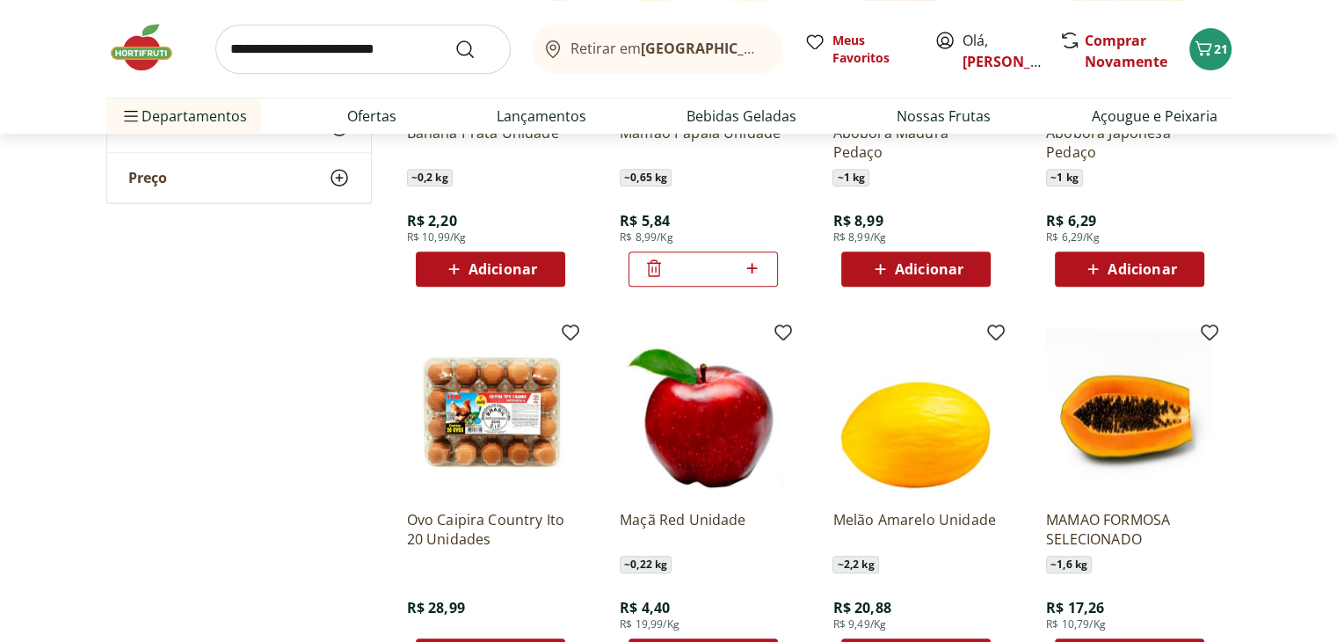
scroll to position [703, 0]
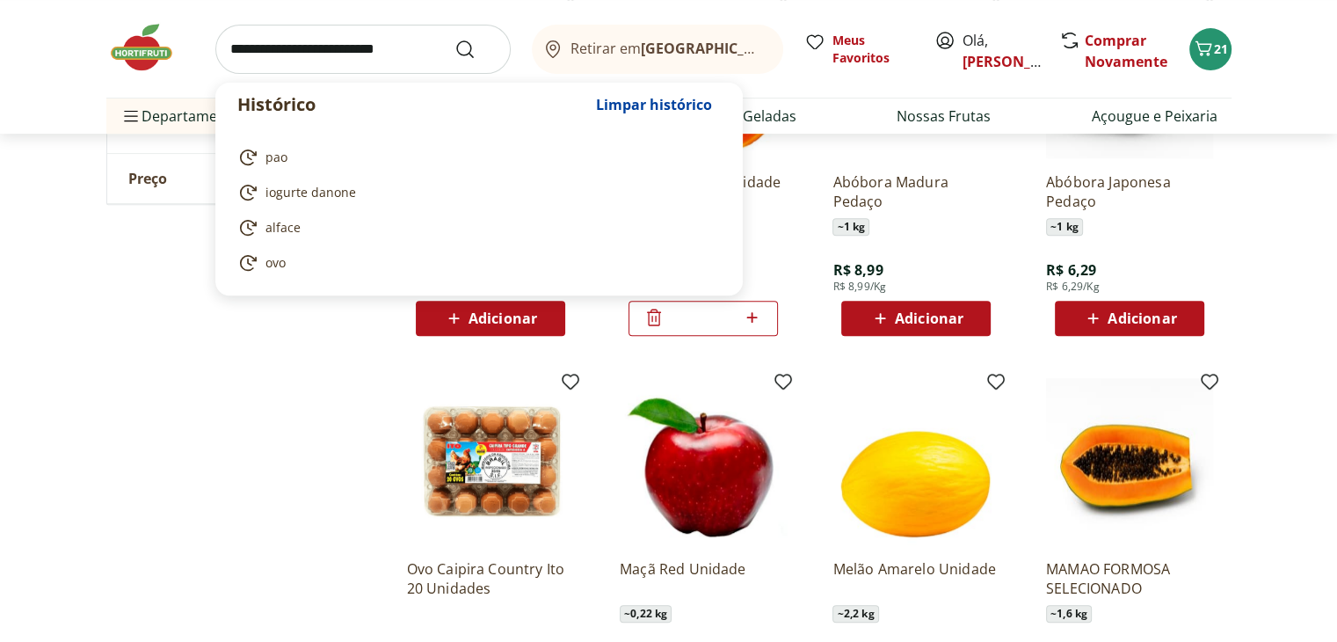
click at [335, 47] on input "search" at bounding box center [362, 49] width 295 height 49
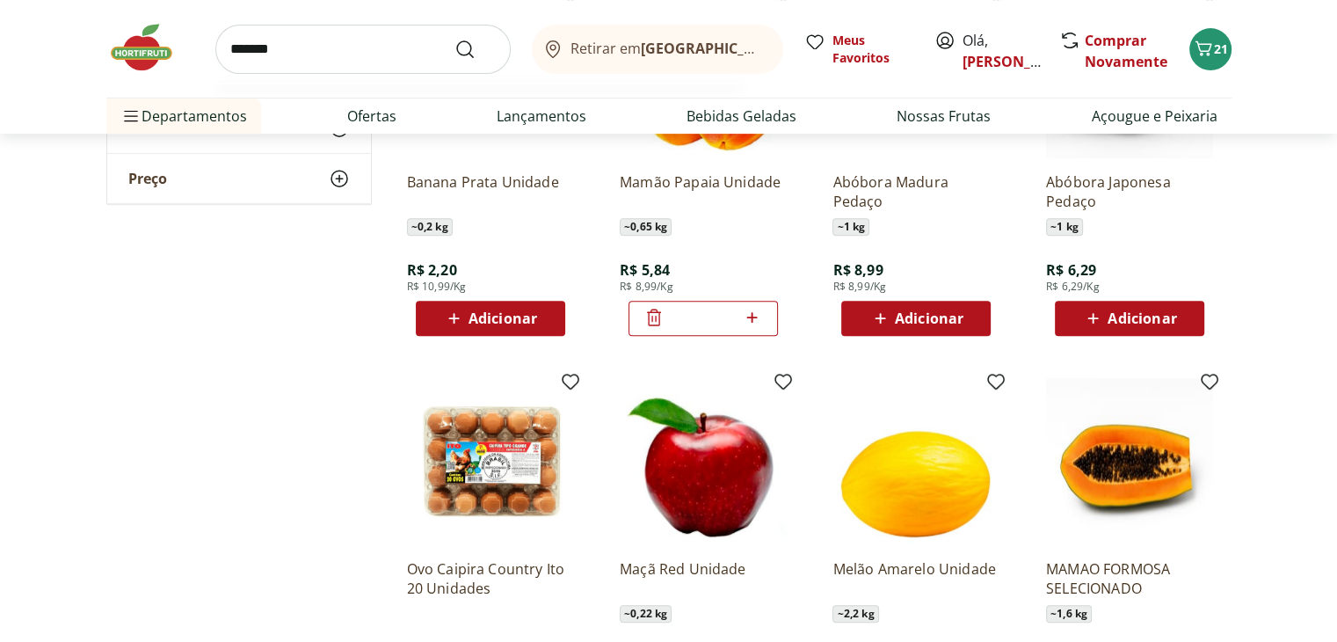
type input "*******"
click at [454, 39] on button "Submit Search" at bounding box center [475, 49] width 42 height 21
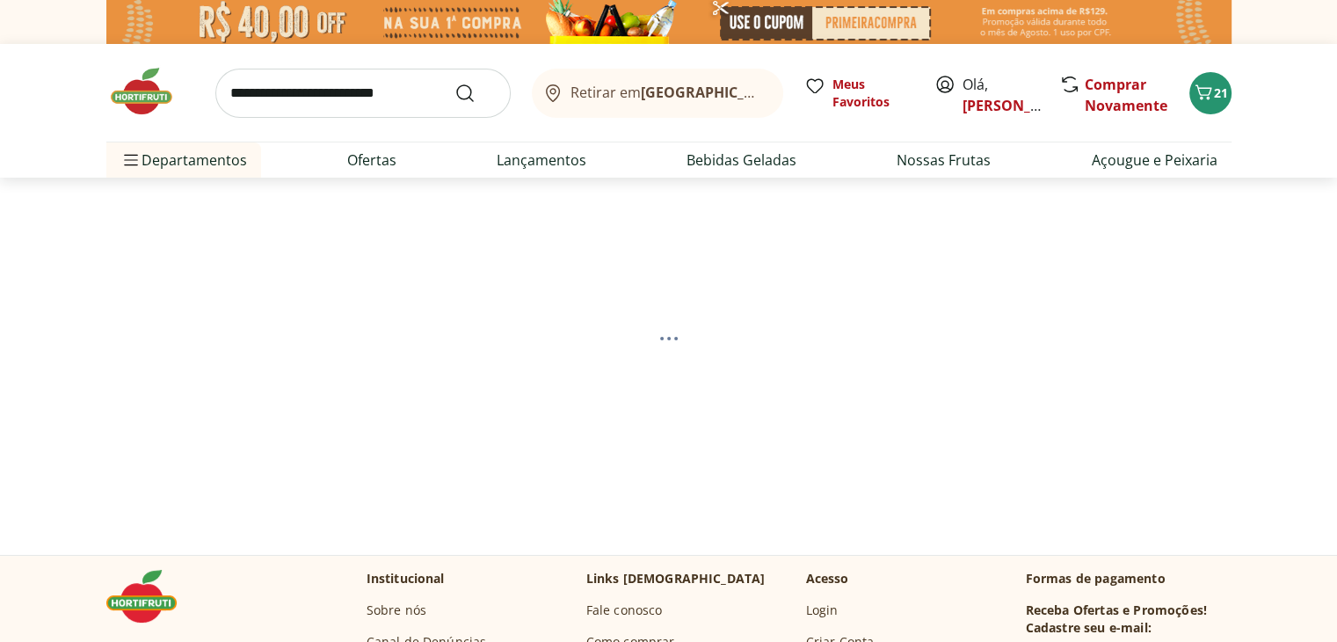
select select "**********"
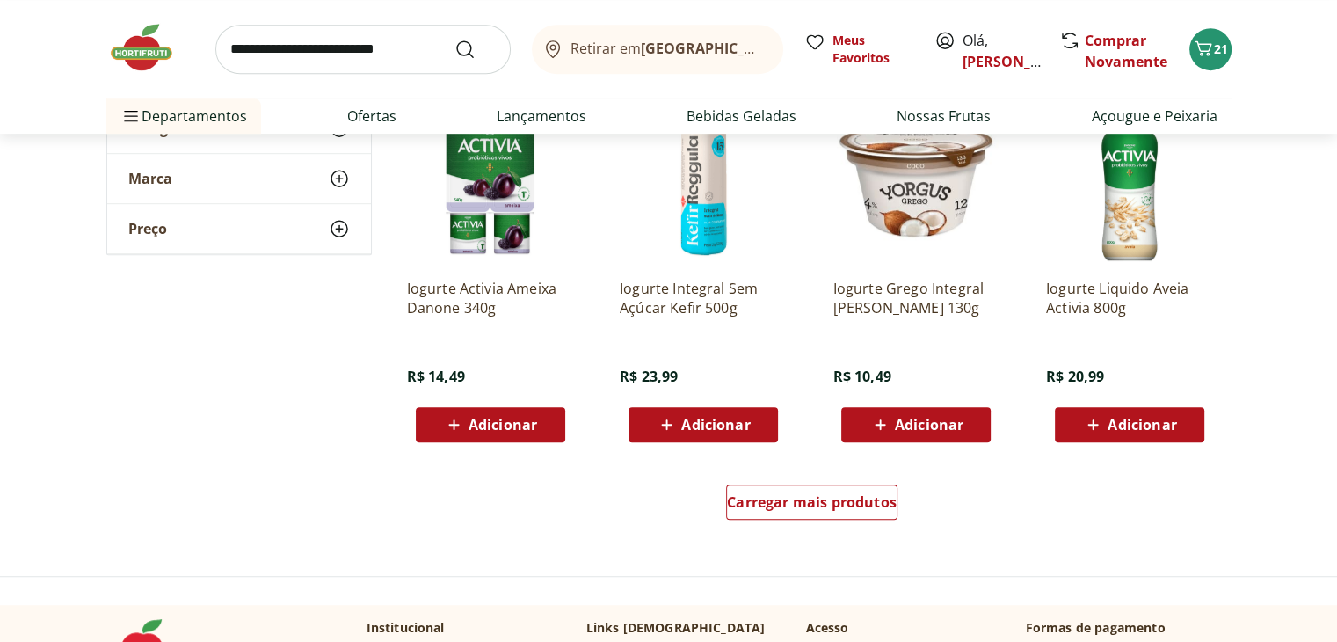
scroll to position [1055, 0]
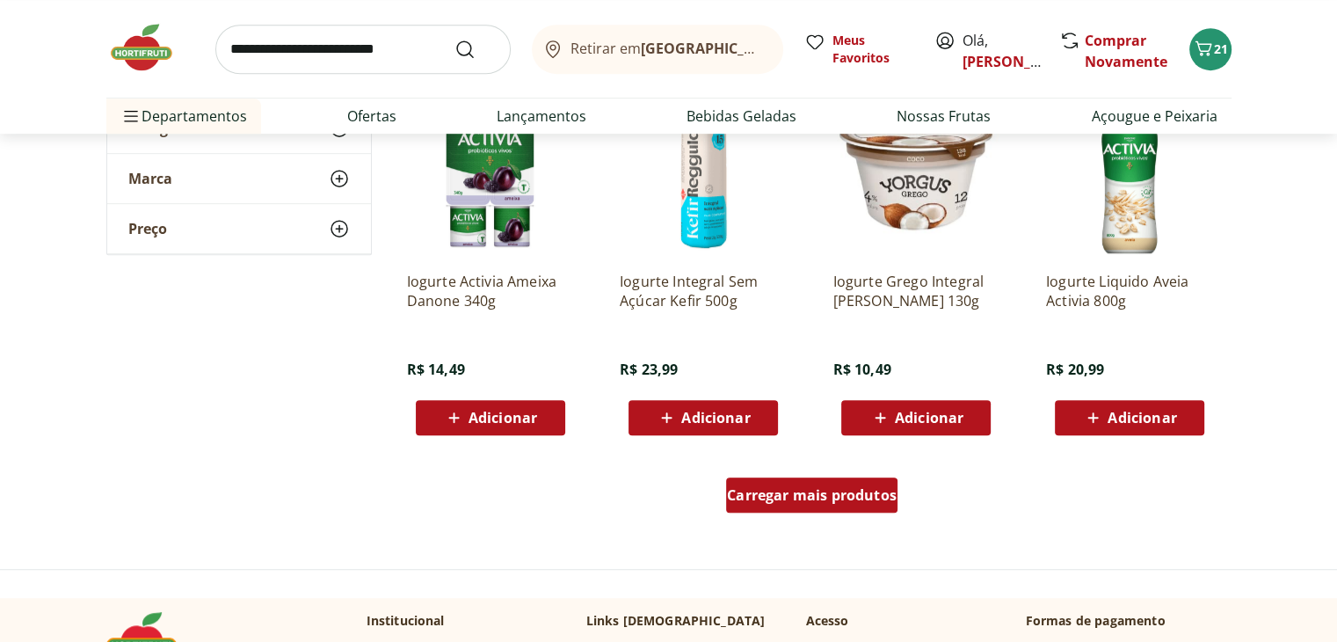
click at [777, 502] on span "Carregar mais produtos" at bounding box center [812, 495] width 170 height 14
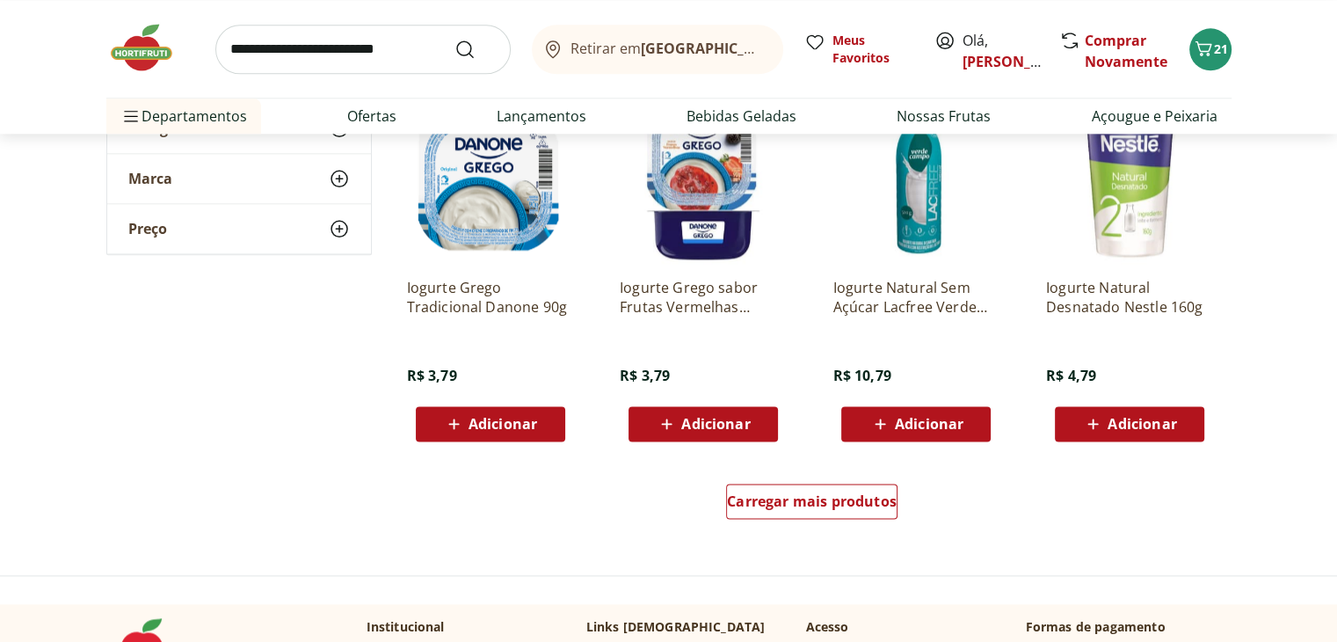
scroll to position [2197, 0]
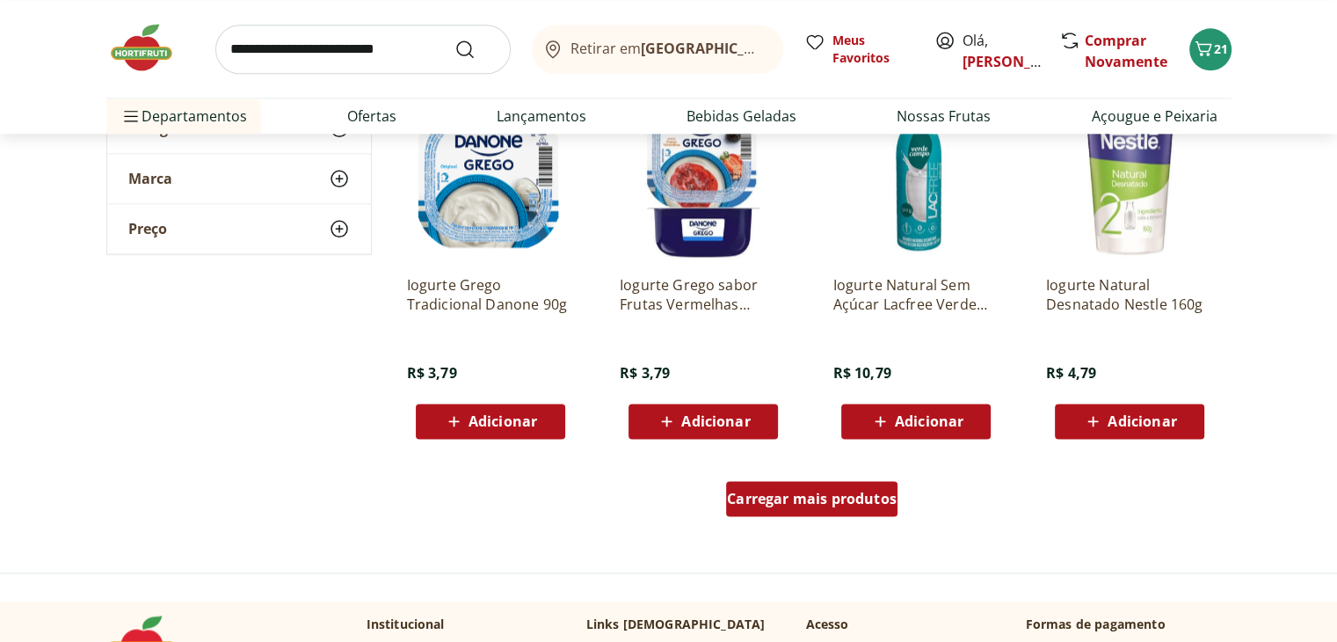
click at [778, 500] on span "Carregar mais produtos" at bounding box center [812, 498] width 170 height 14
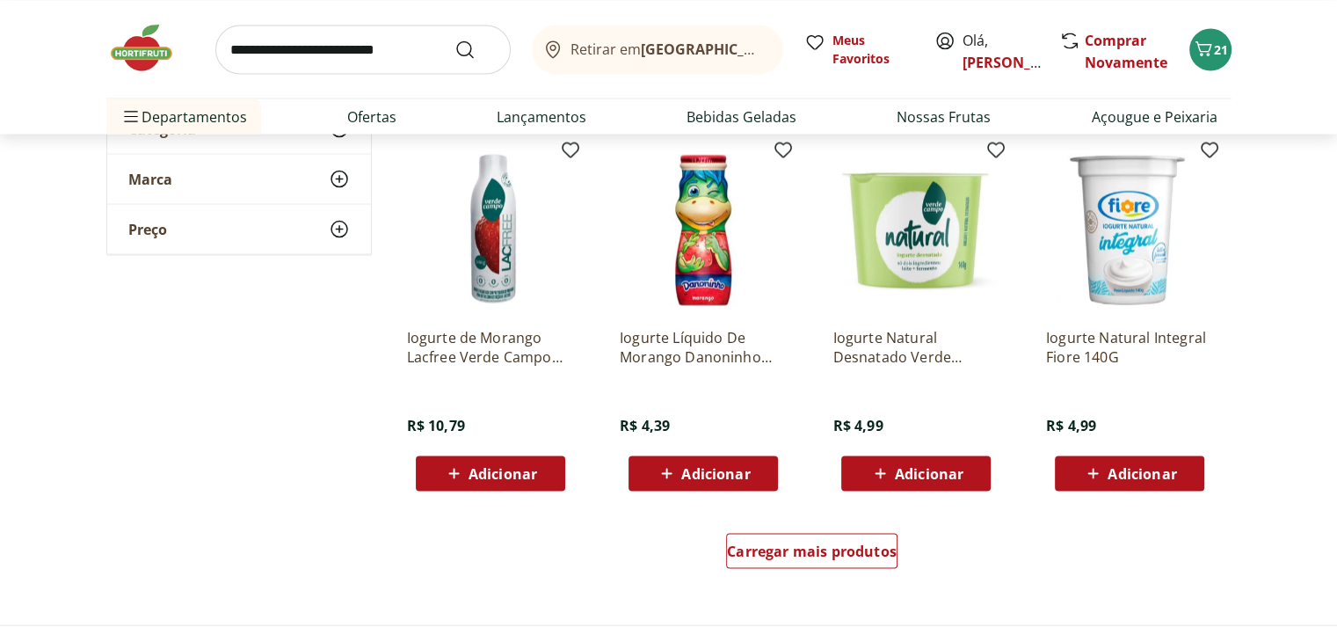
scroll to position [3252, 0]
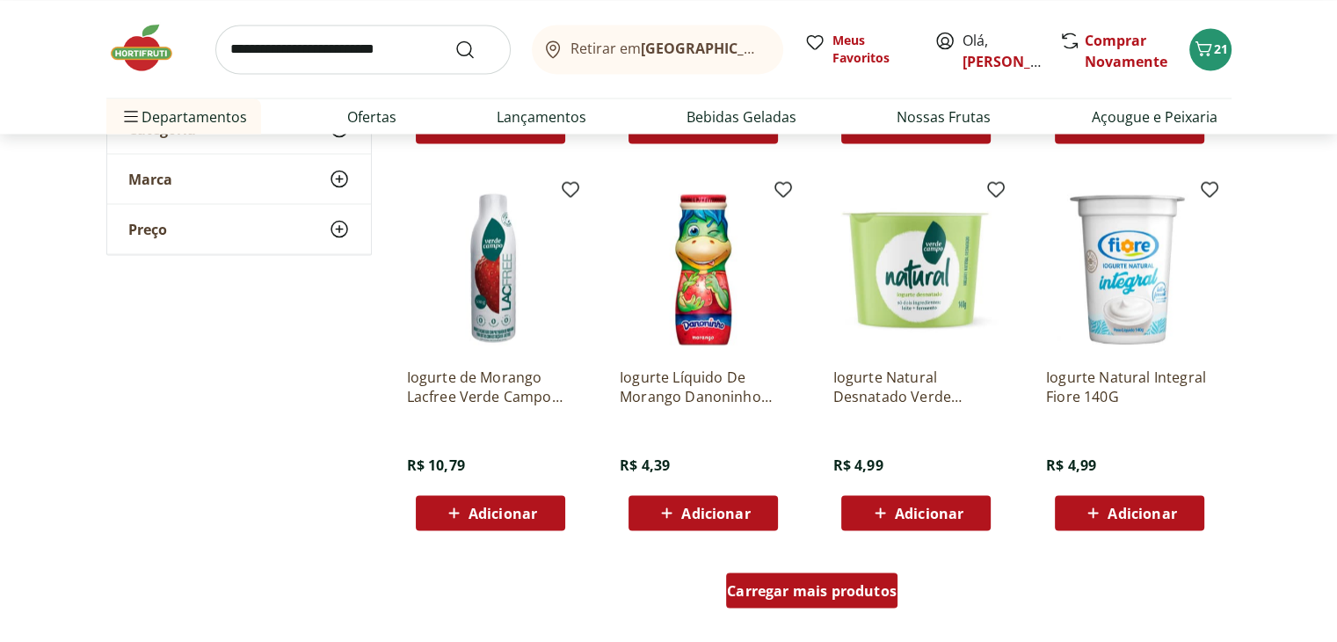
click at [771, 583] on span "Carregar mais produtos" at bounding box center [812, 590] width 170 height 14
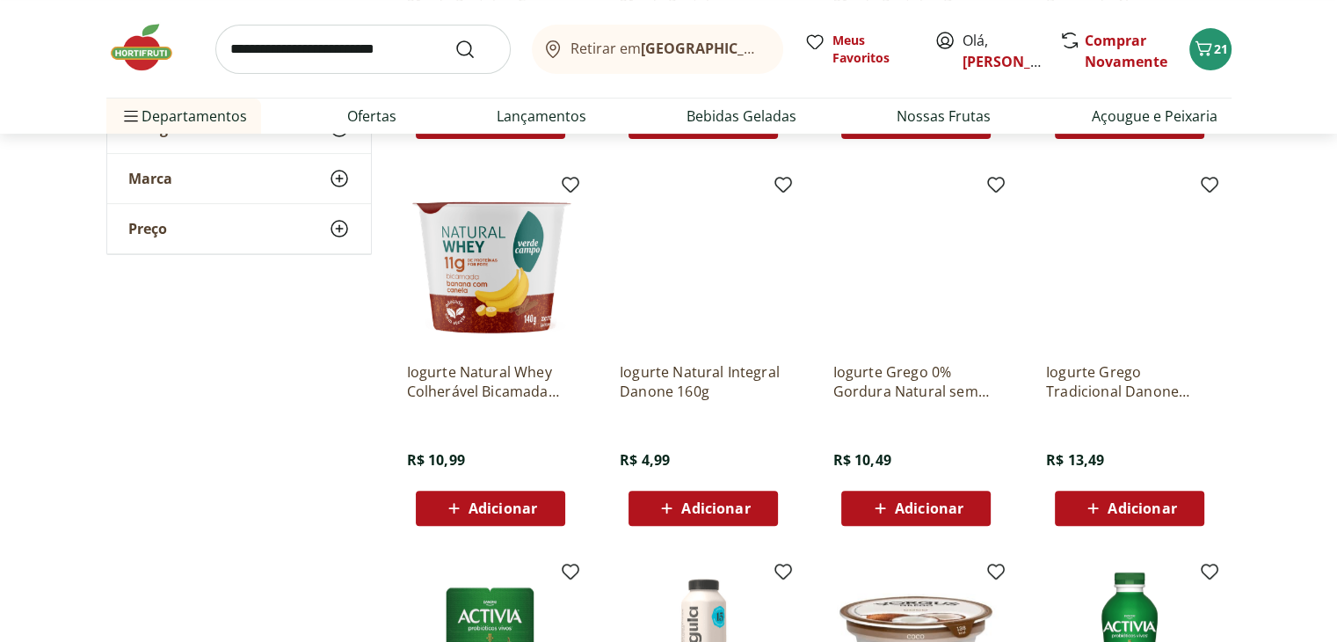
scroll to position [548, 0]
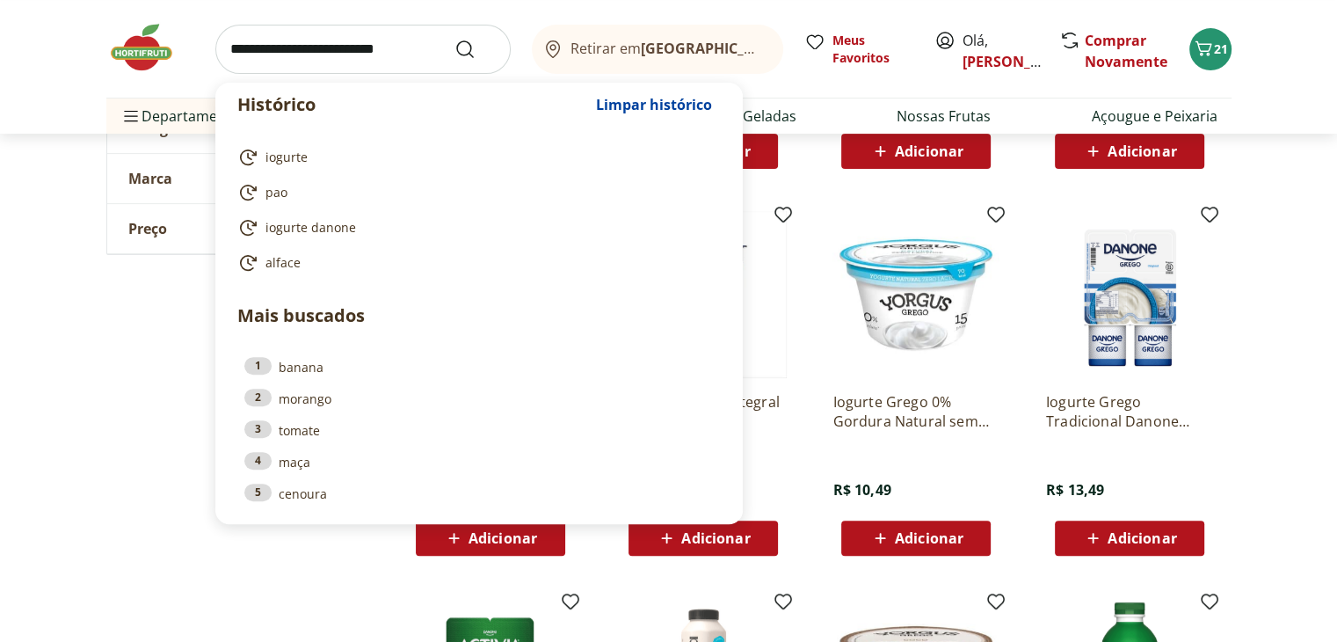
click at [318, 58] on input "search" at bounding box center [362, 49] width 295 height 49
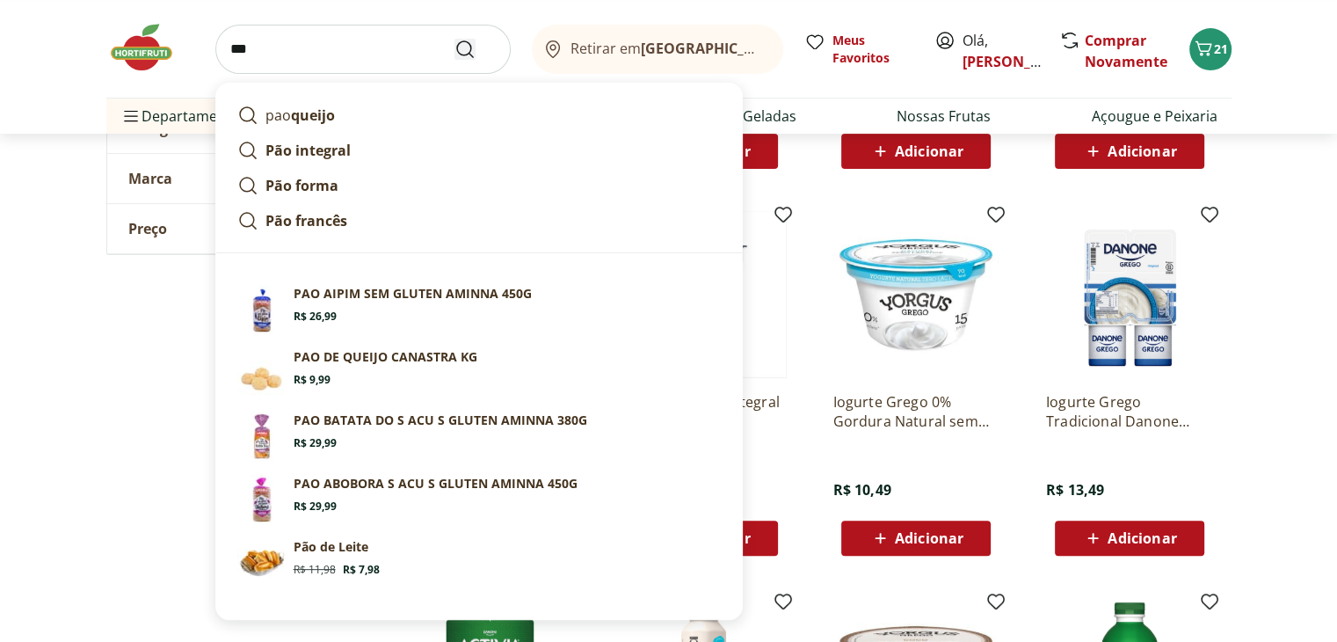
type input "***"
click at [457, 52] on icon "Submit Search" at bounding box center [464, 49] width 21 height 21
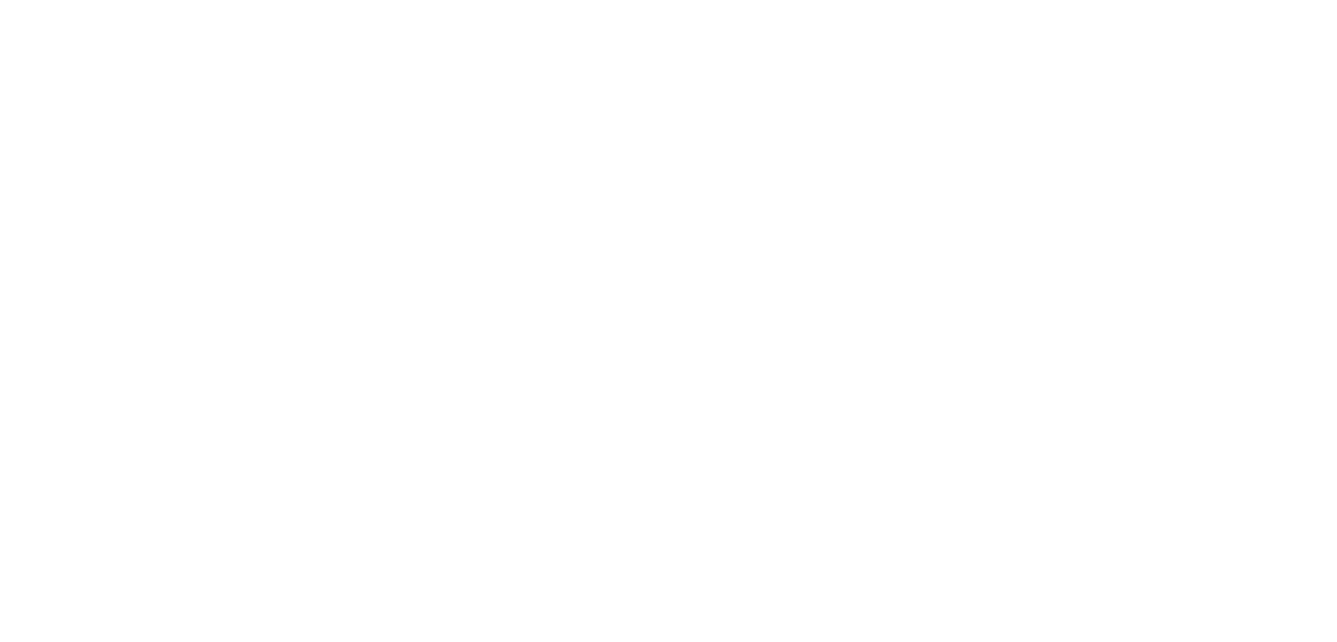
select select "**********"
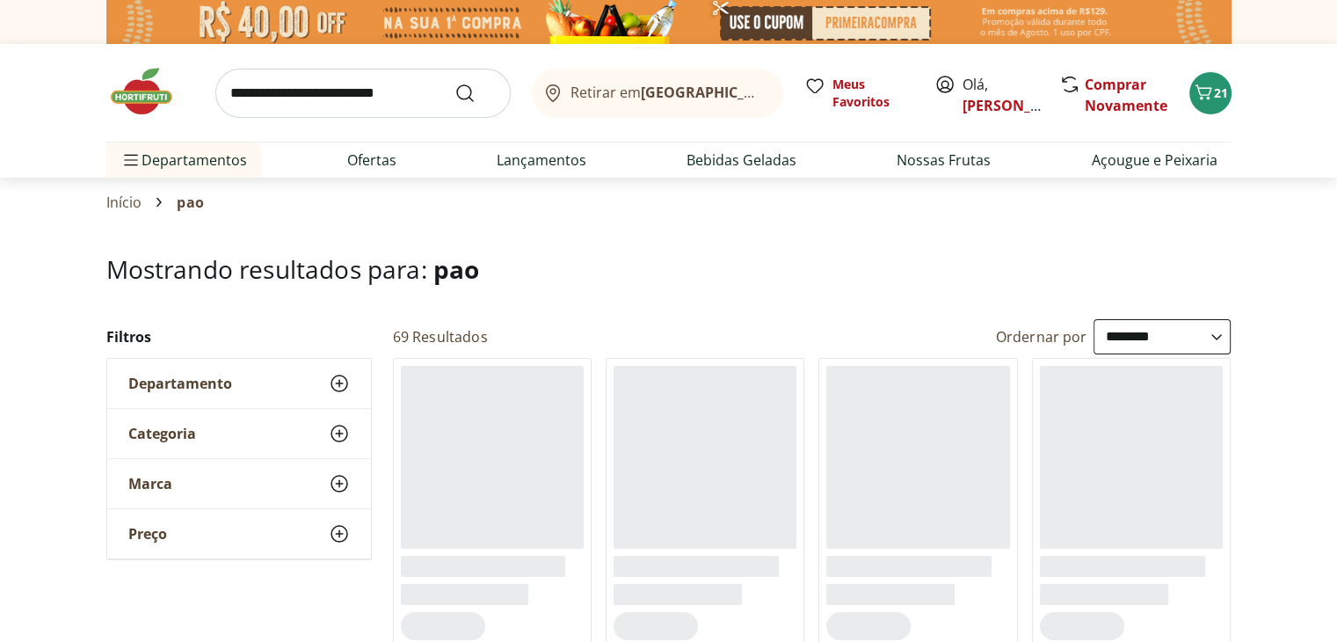
click at [330, 98] on input "search" at bounding box center [362, 93] width 295 height 49
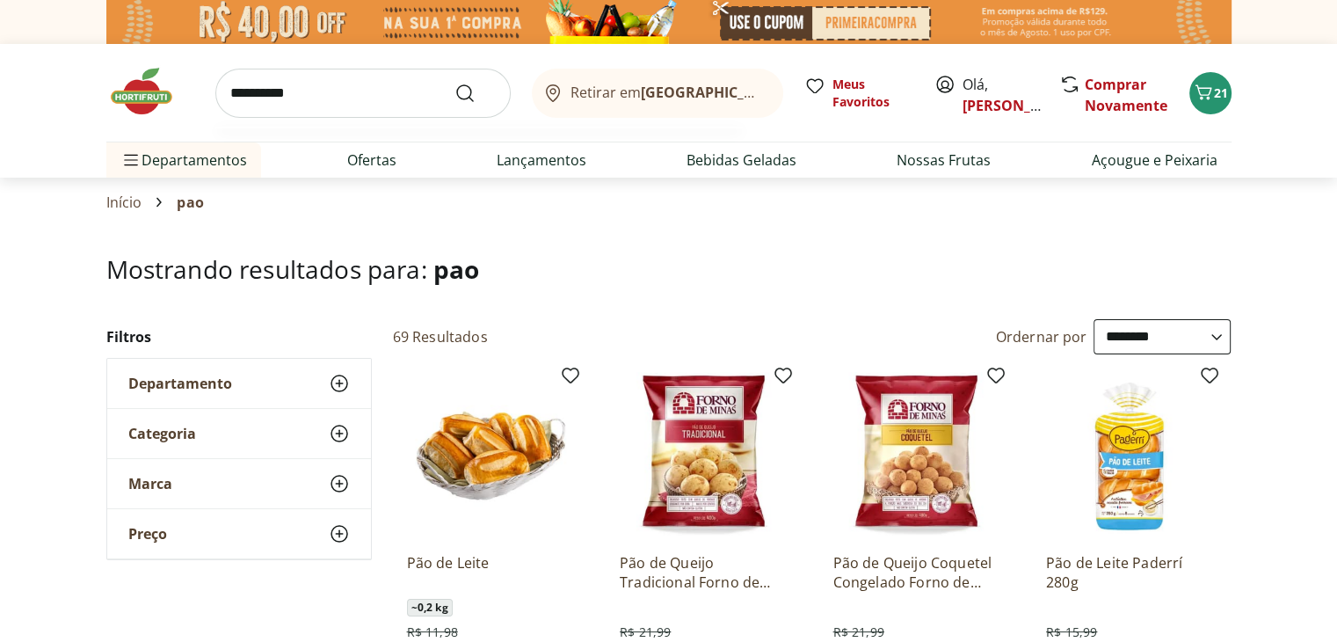
type input "**********"
click at [454, 83] on button "Submit Search" at bounding box center [475, 93] width 42 height 21
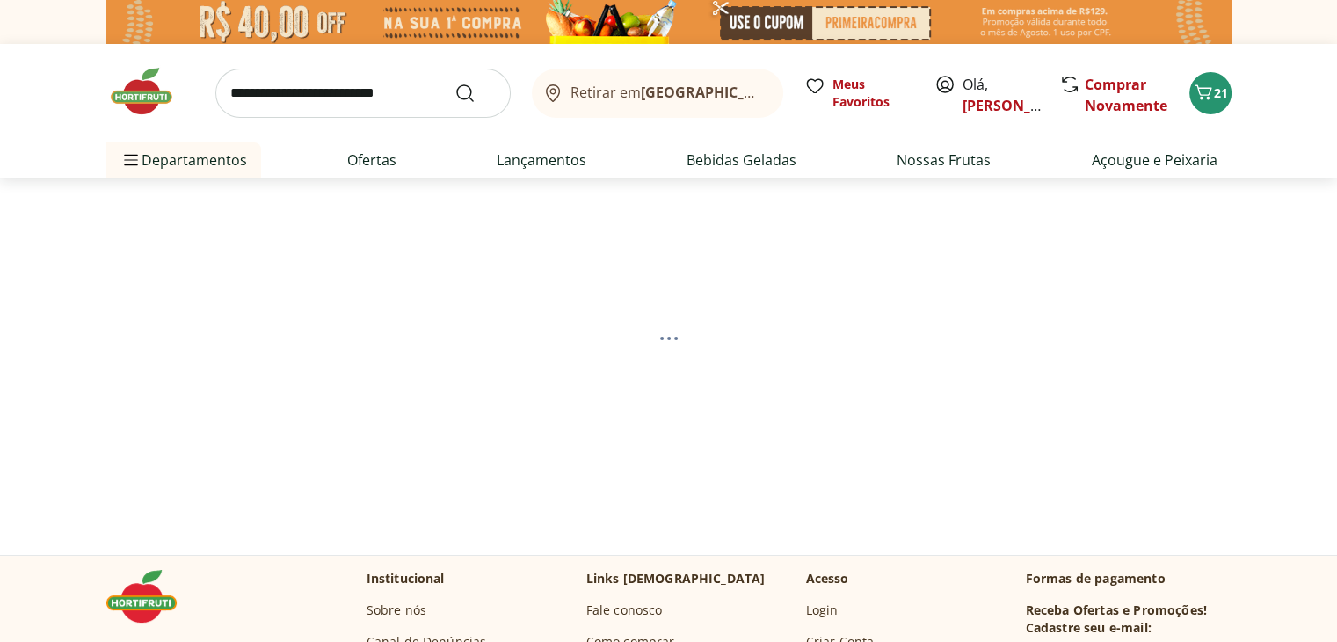
select select "**********"
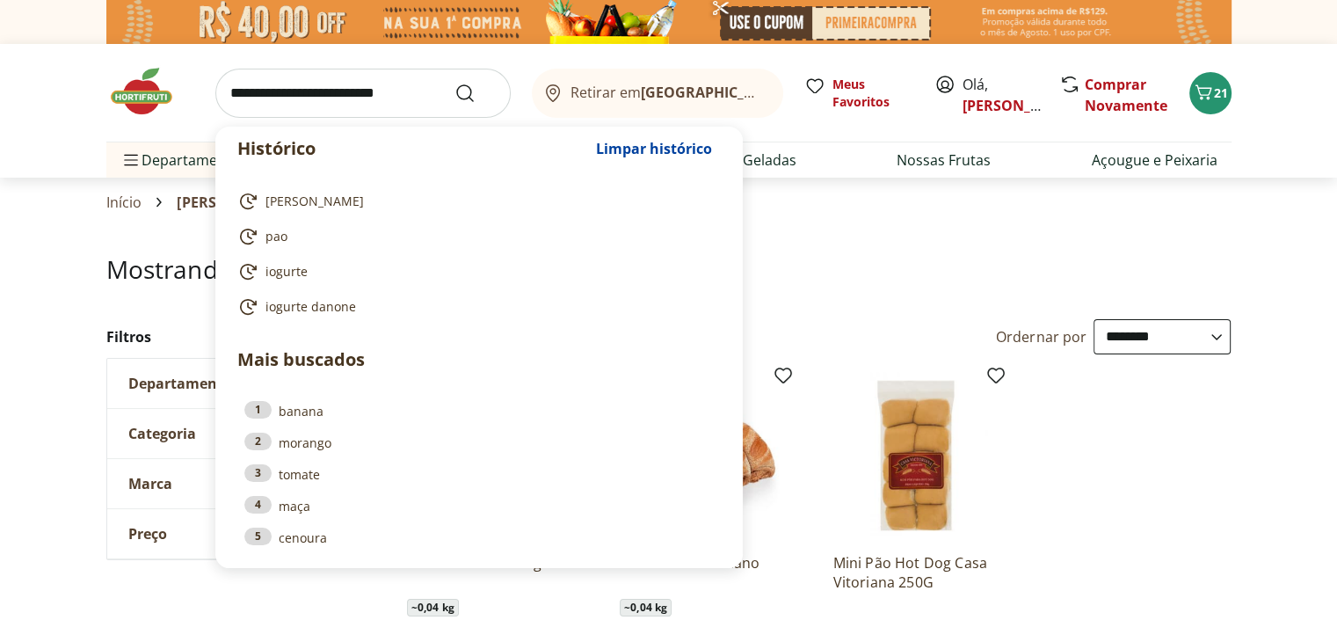
click at [362, 93] on input "search" at bounding box center [362, 93] width 295 height 49
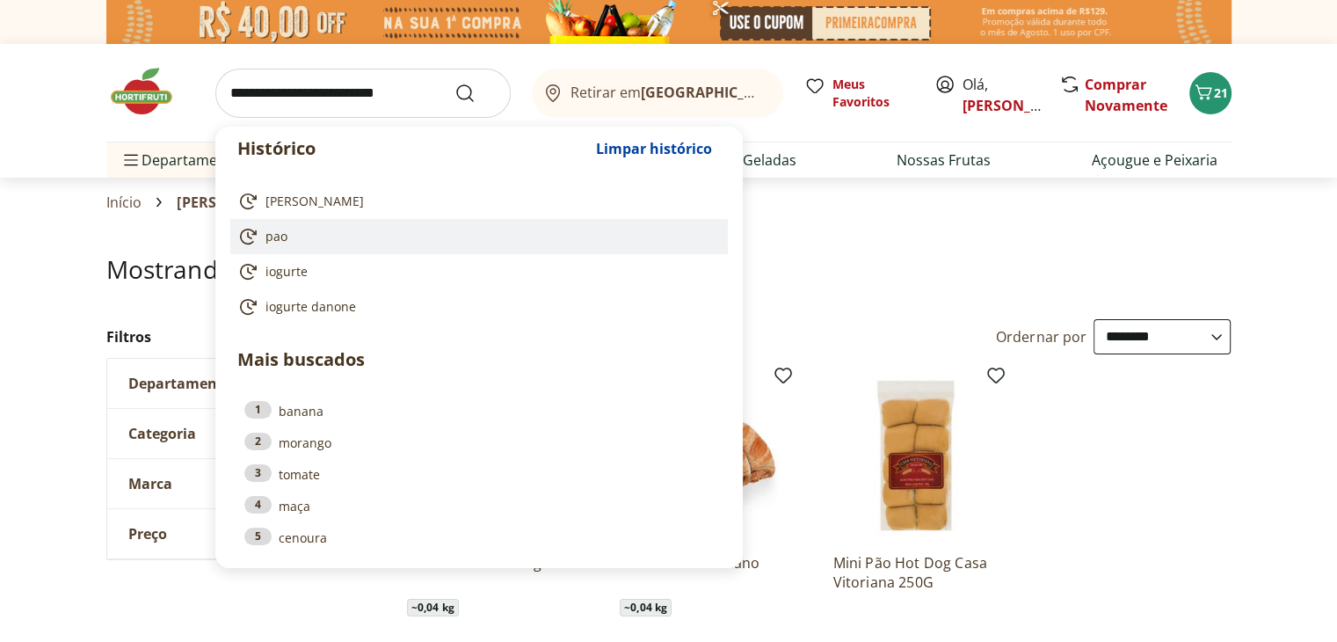
click at [301, 234] on link "pao" at bounding box center [475, 236] width 476 height 21
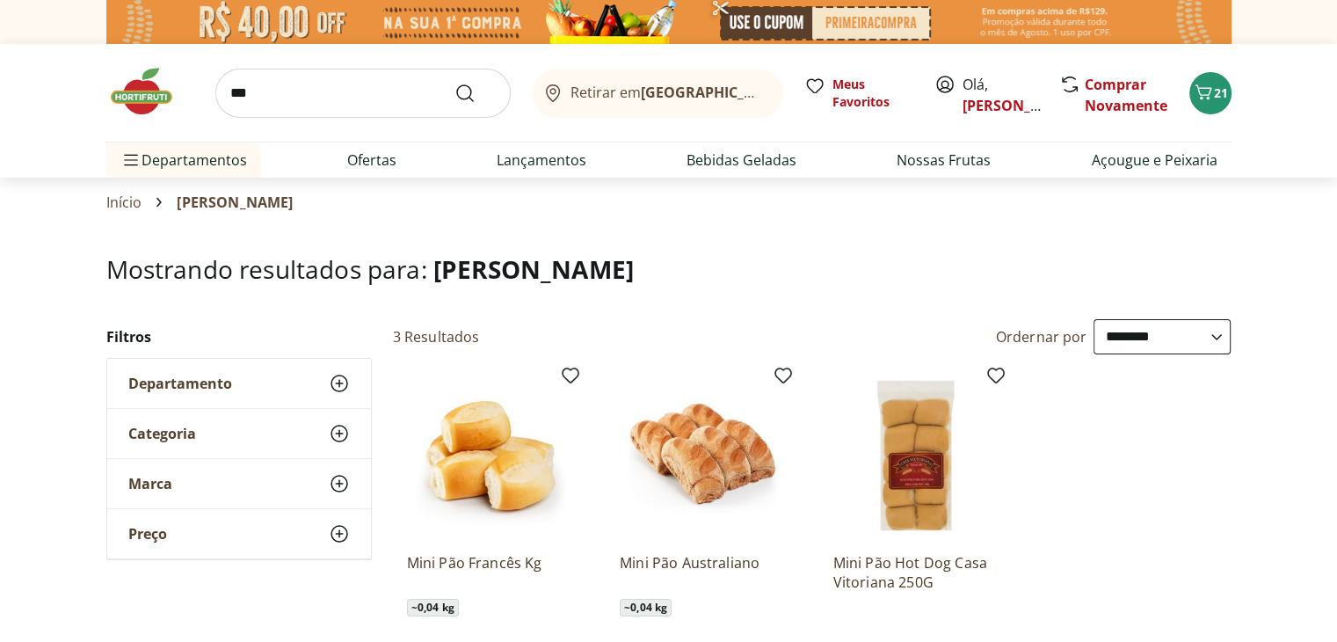
type input "***"
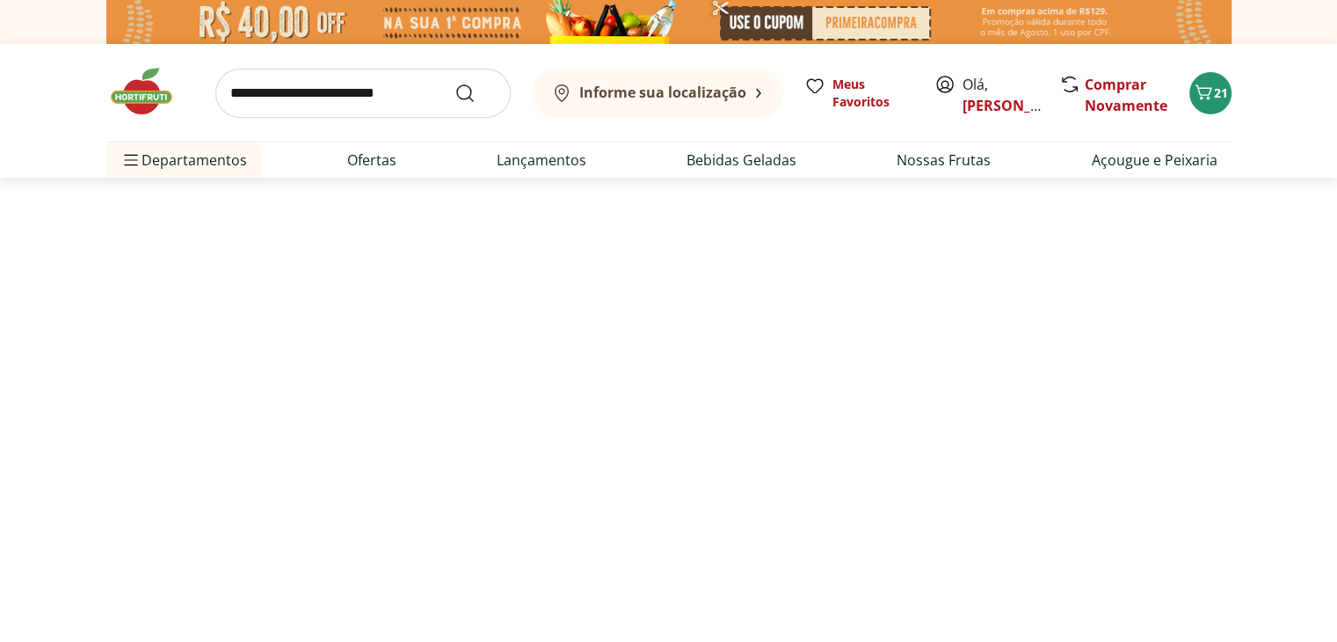
select select "**********"
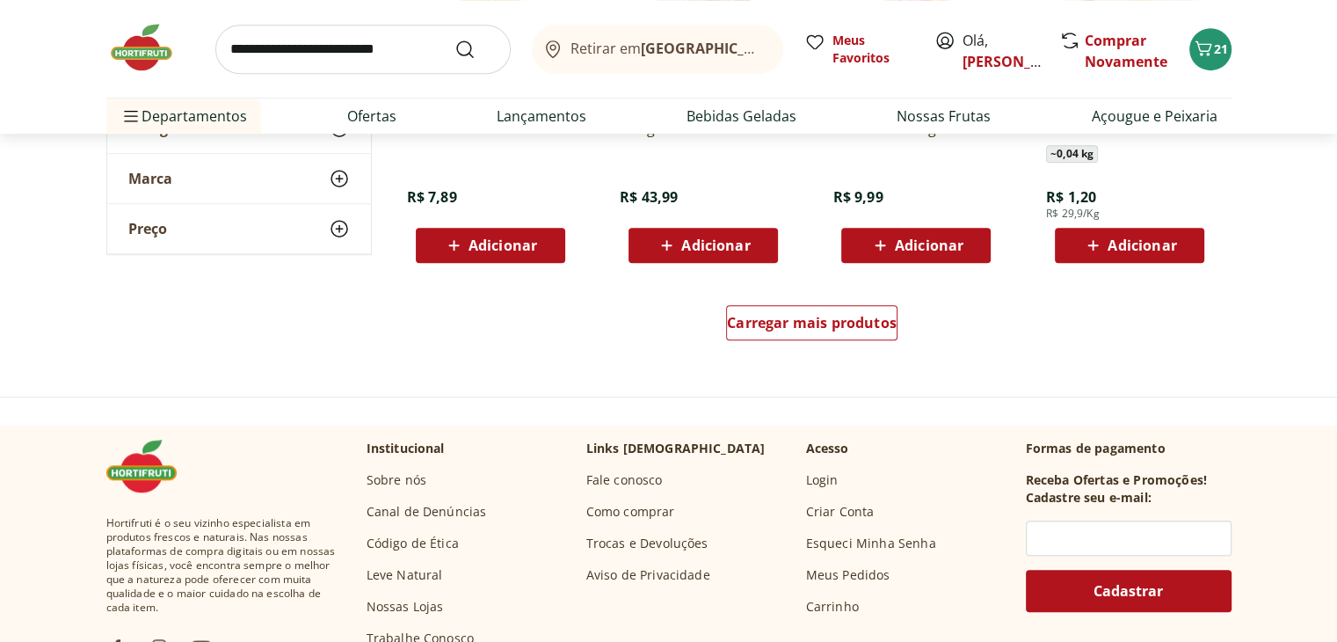
scroll to position [1230, 0]
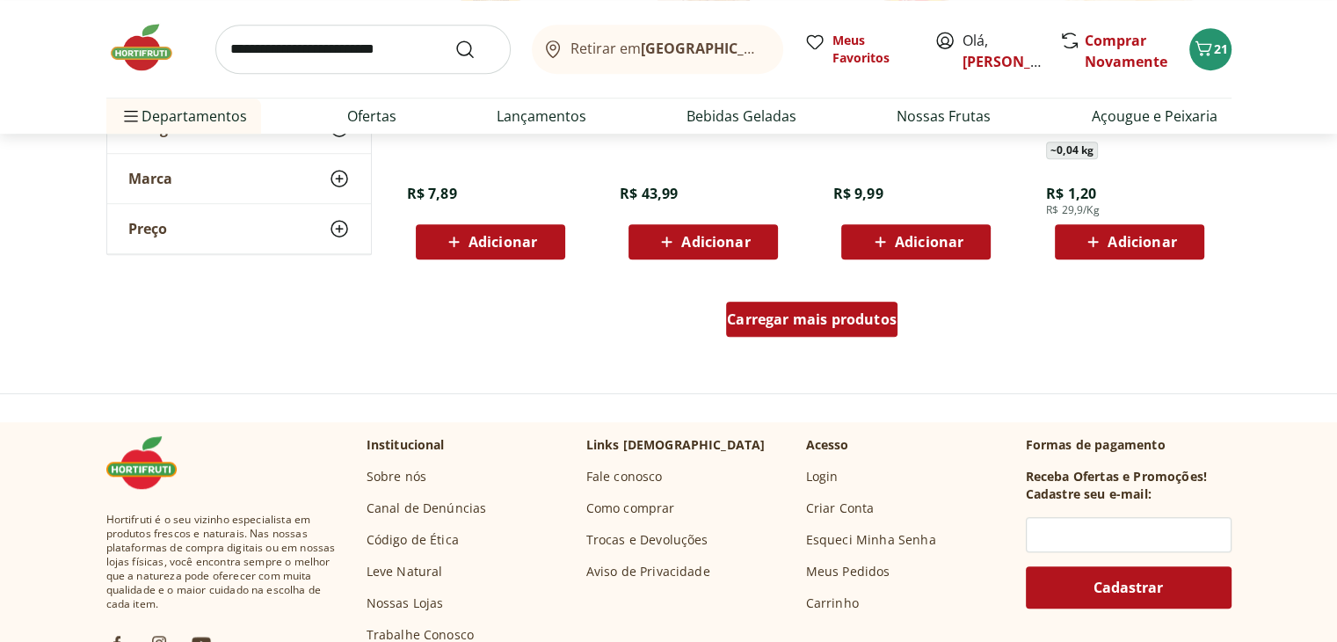
click at [841, 320] on span "Carregar mais produtos" at bounding box center [812, 319] width 170 height 14
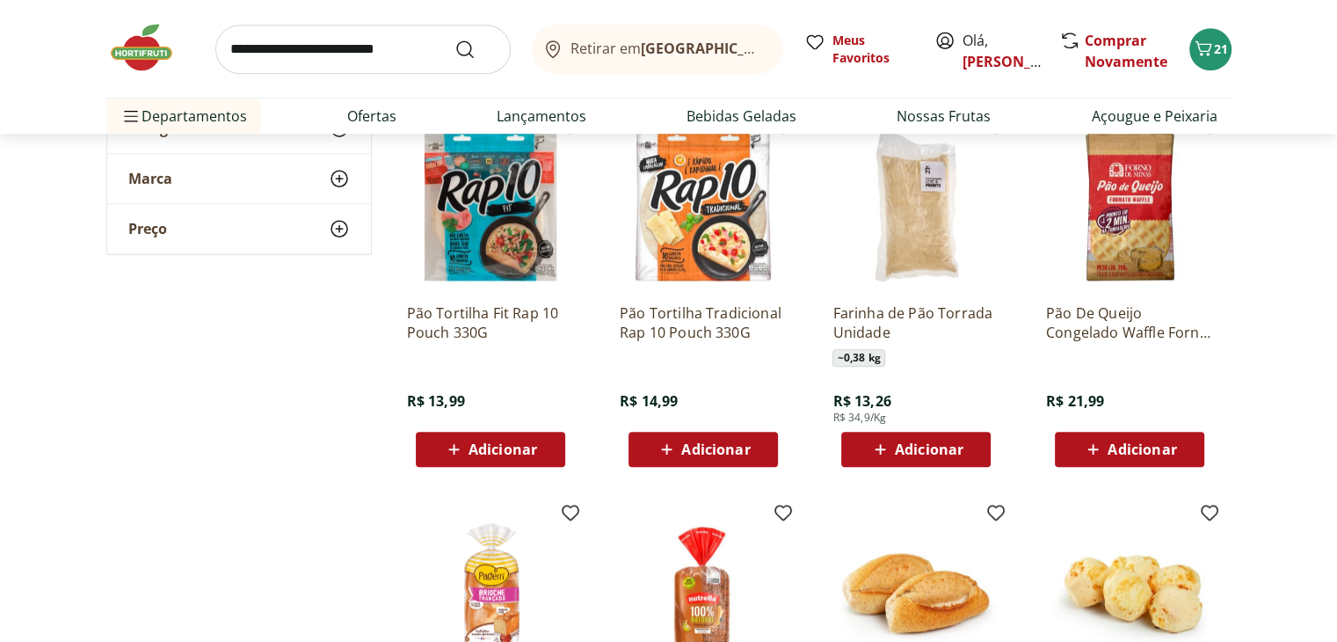
scroll to position [1406, 0]
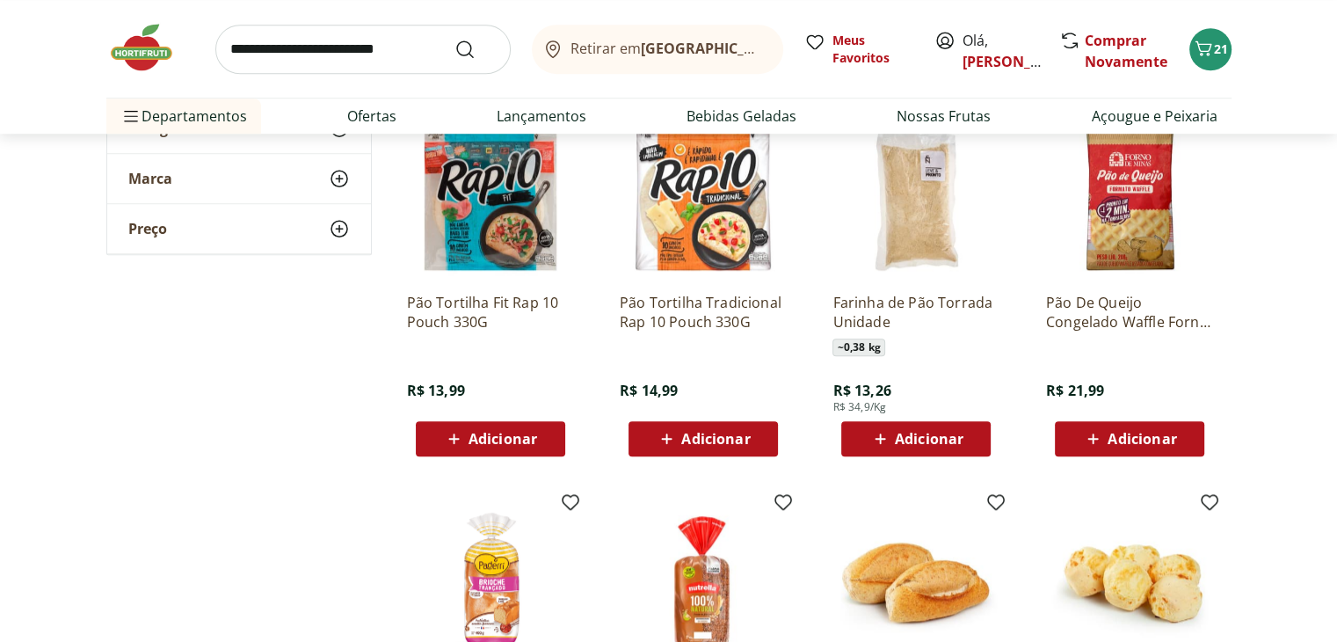
click at [698, 447] on span "Adicionar" at bounding box center [703, 438] width 94 height 21
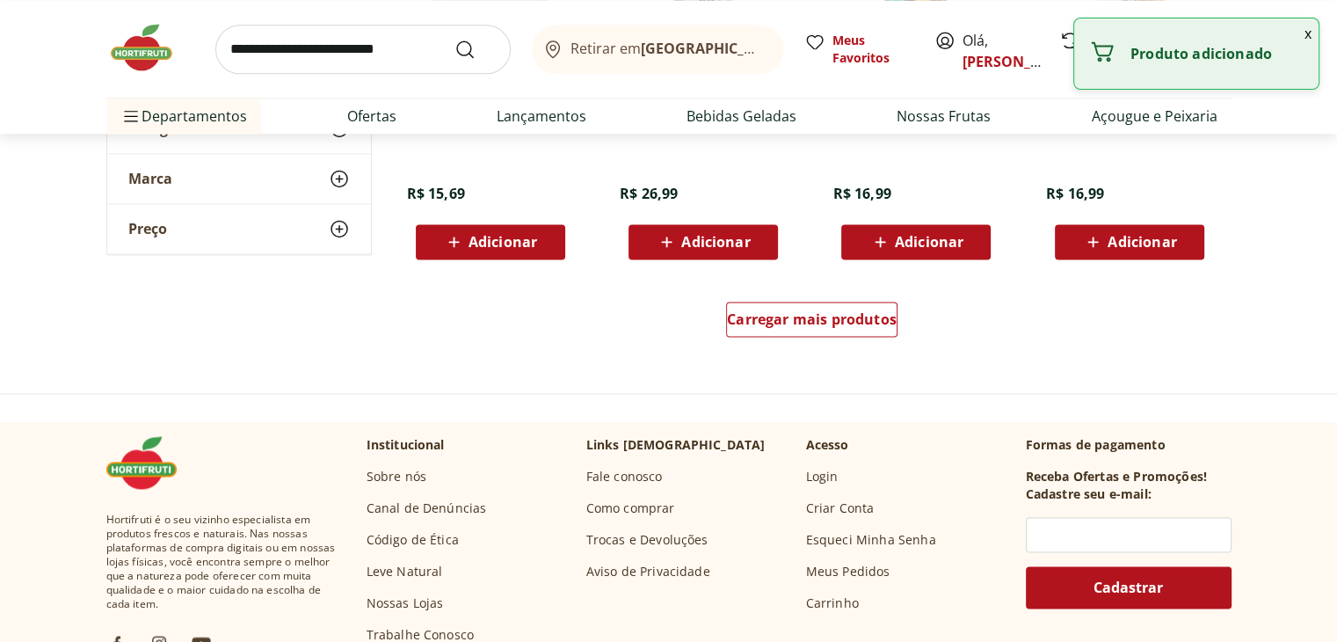
scroll to position [2373, 0]
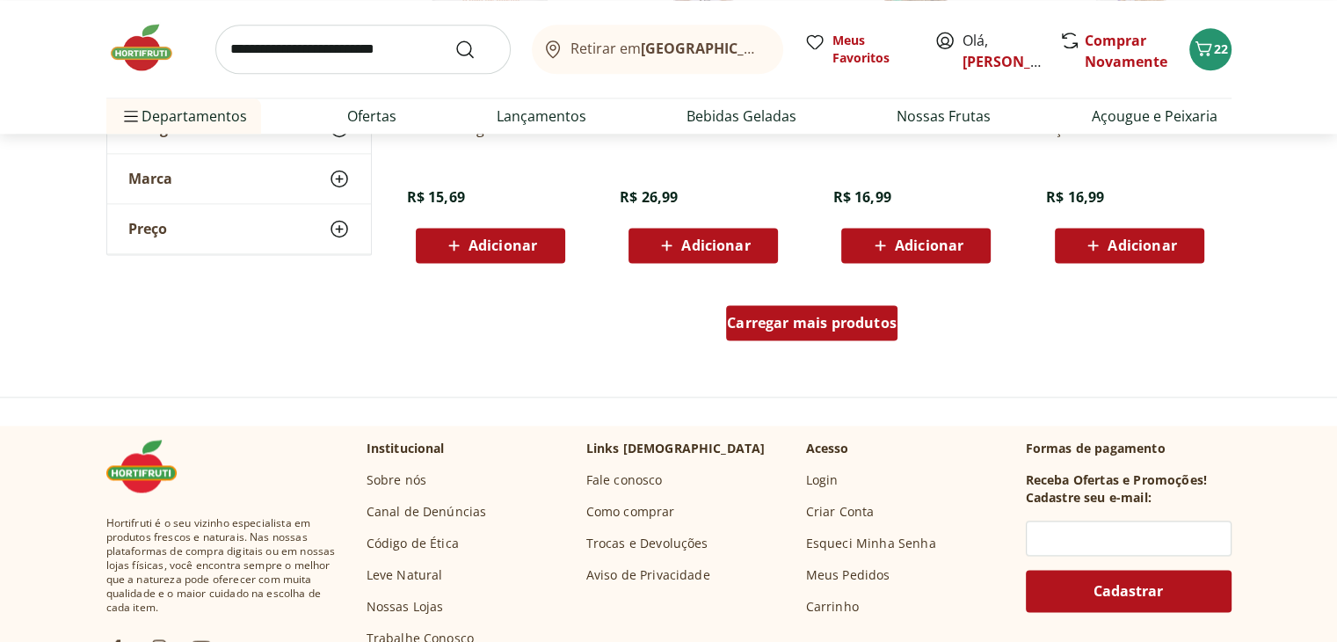
click at [879, 338] on div "Carregar mais produtos" at bounding box center [811, 322] width 171 height 35
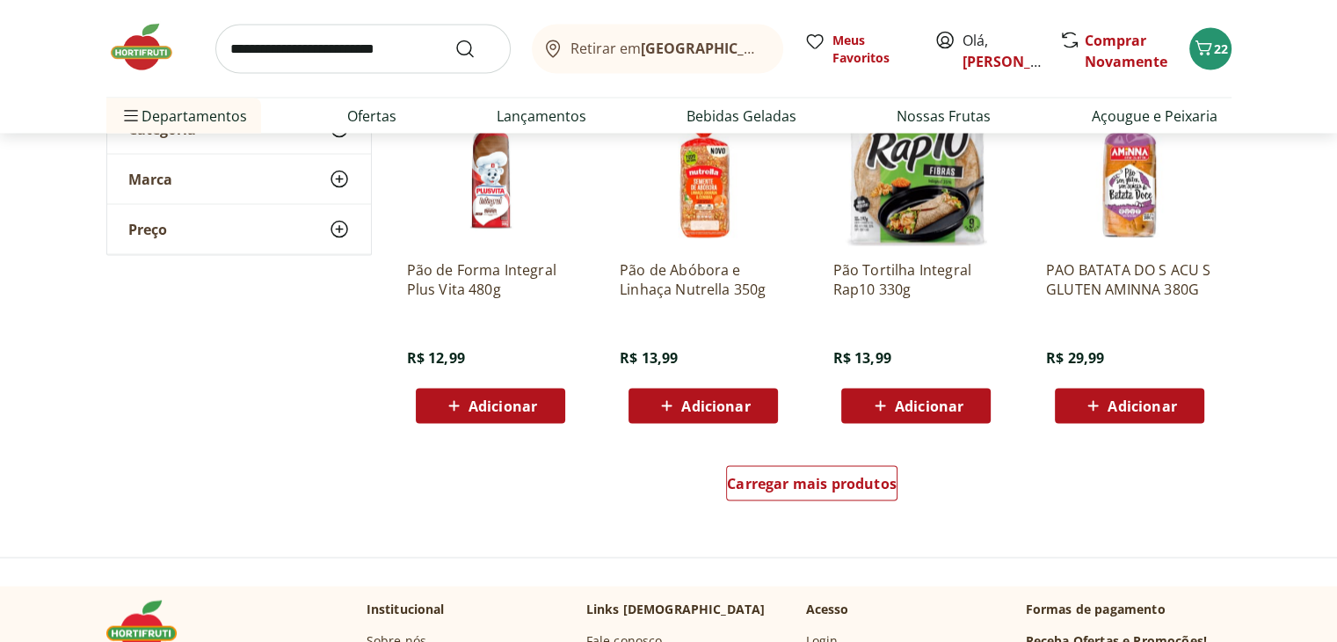
scroll to position [3515, 0]
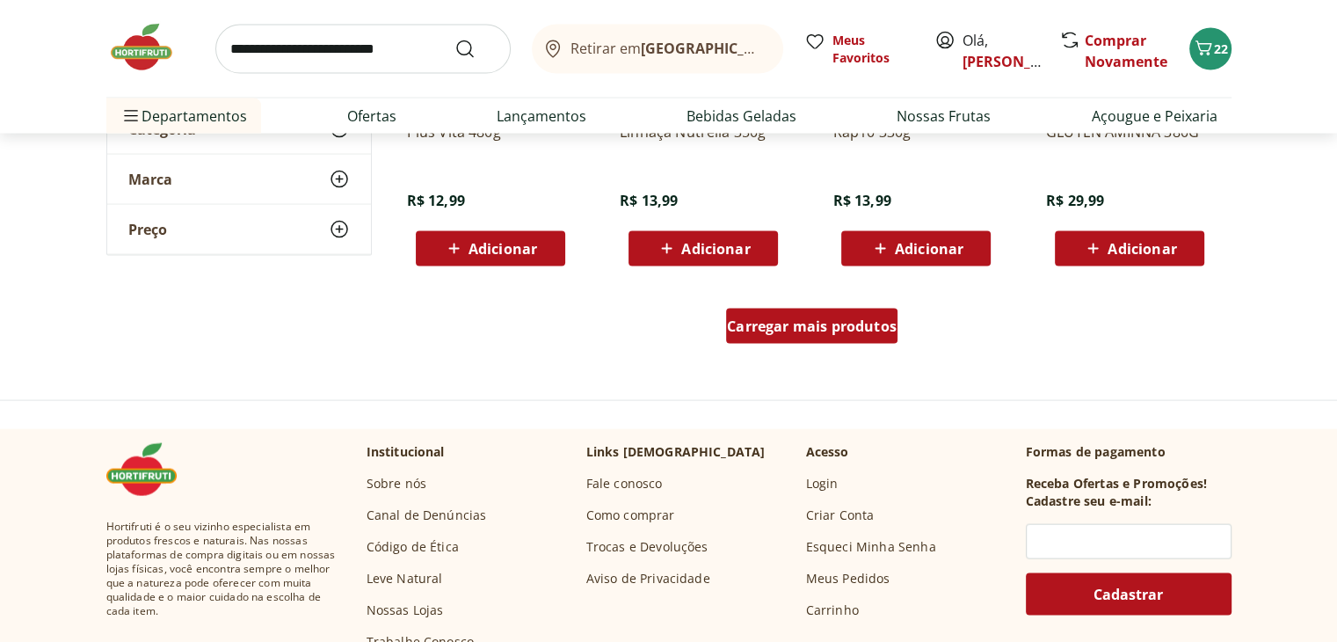
click at [803, 333] on span "Carregar mais produtos" at bounding box center [812, 326] width 170 height 14
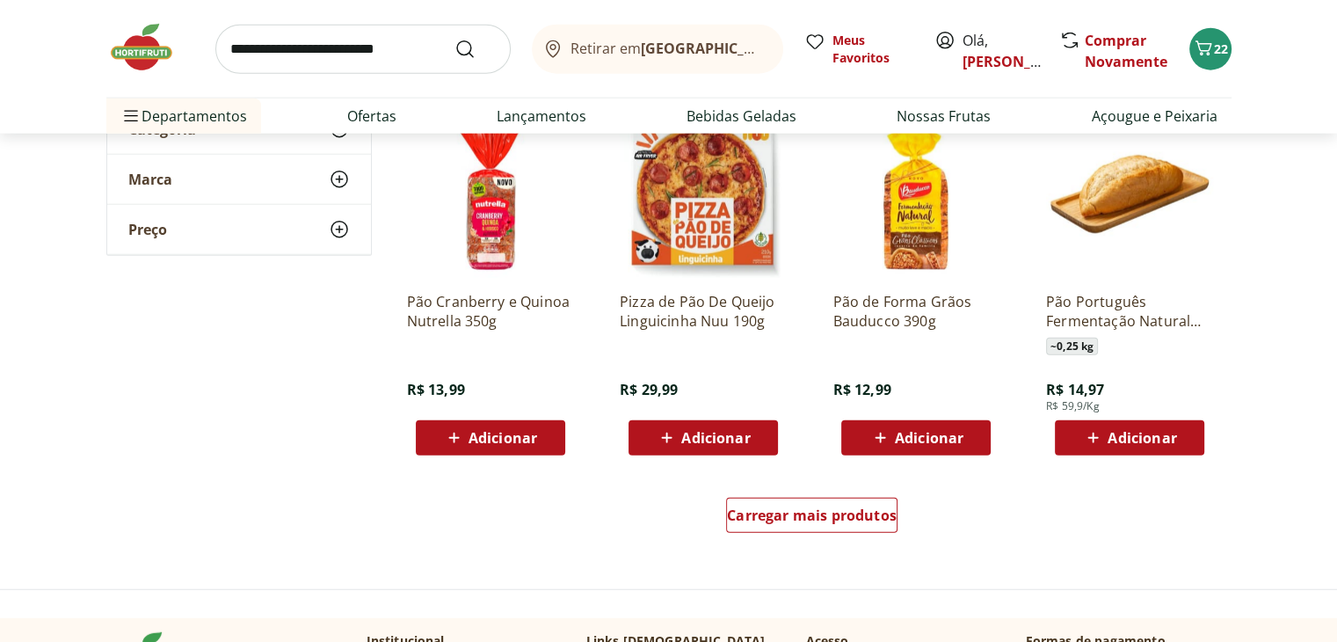
scroll to position [4658, 0]
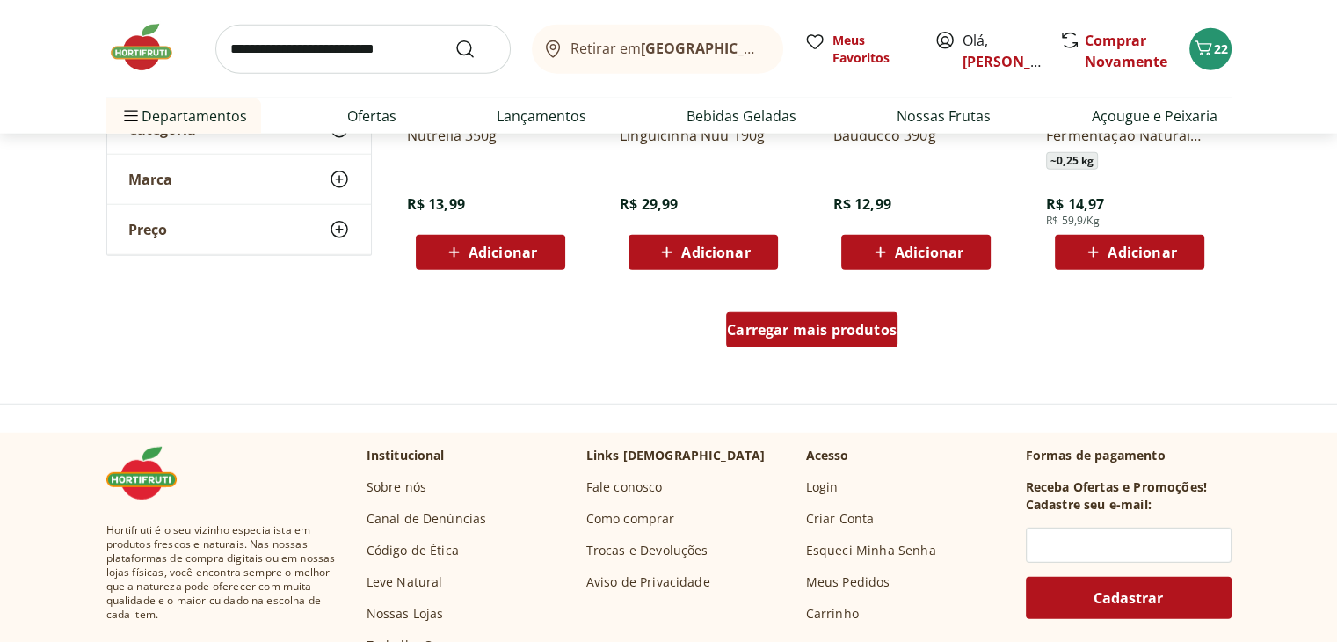
click at [798, 329] on span "Carregar mais produtos" at bounding box center [812, 330] width 170 height 14
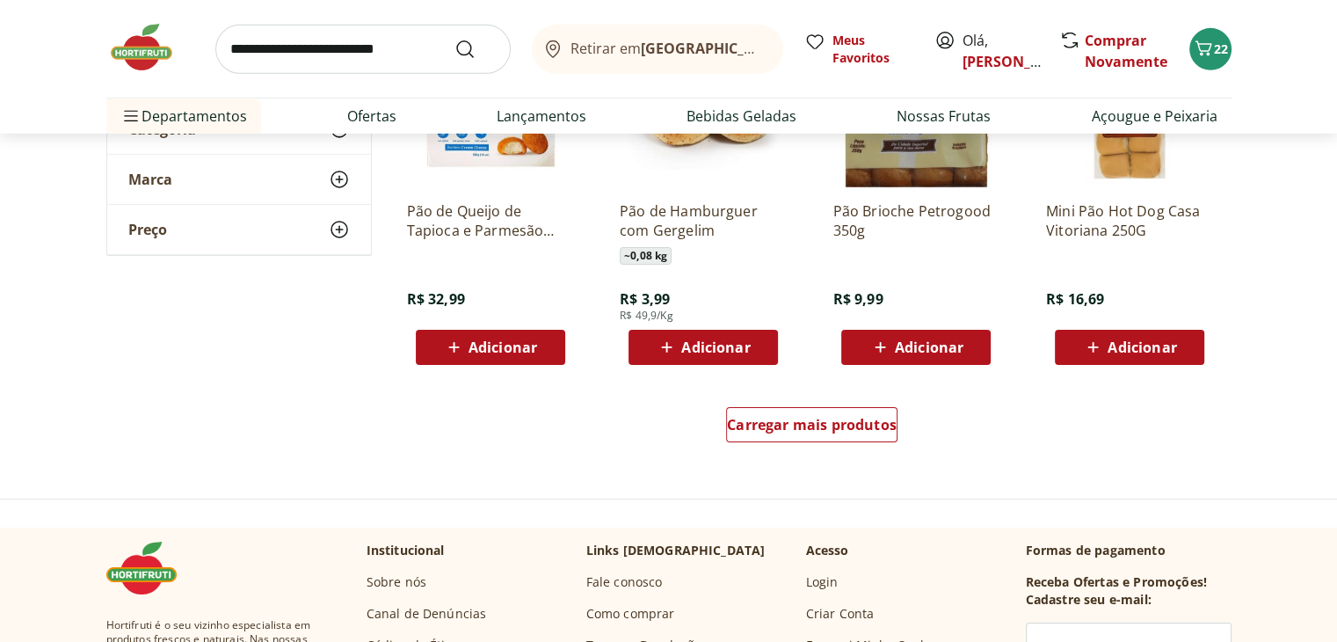
scroll to position [5712, 0]
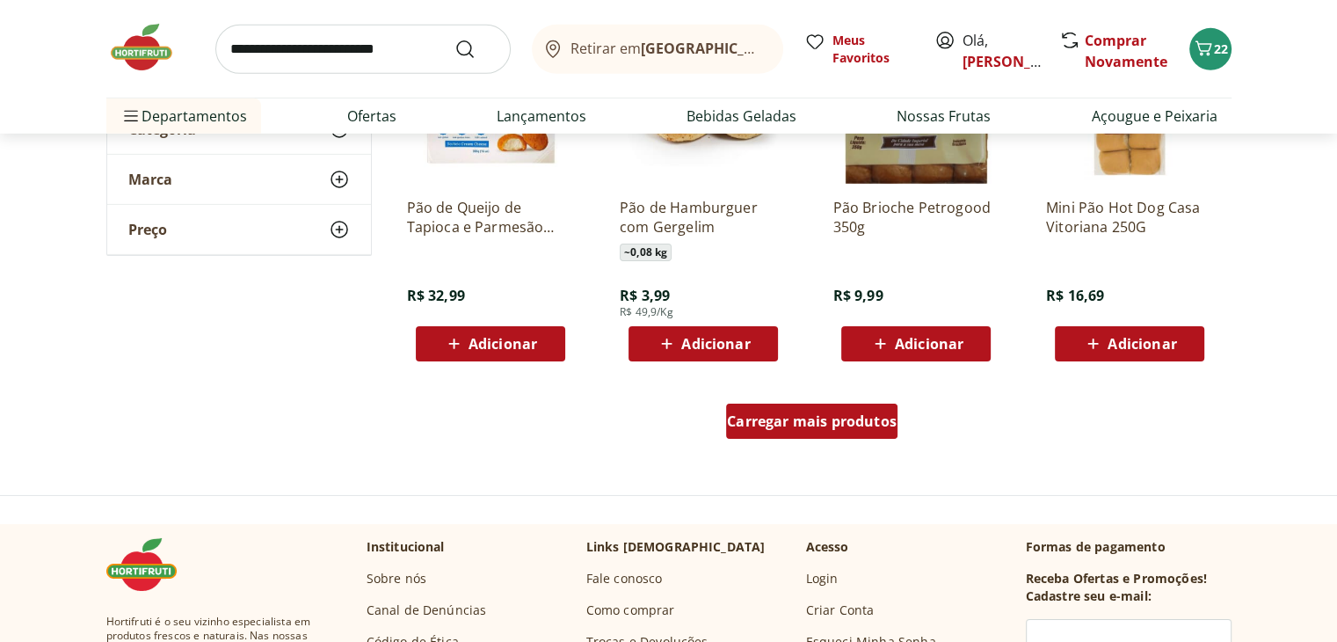
click at [799, 426] on span "Carregar mais produtos" at bounding box center [812, 421] width 170 height 14
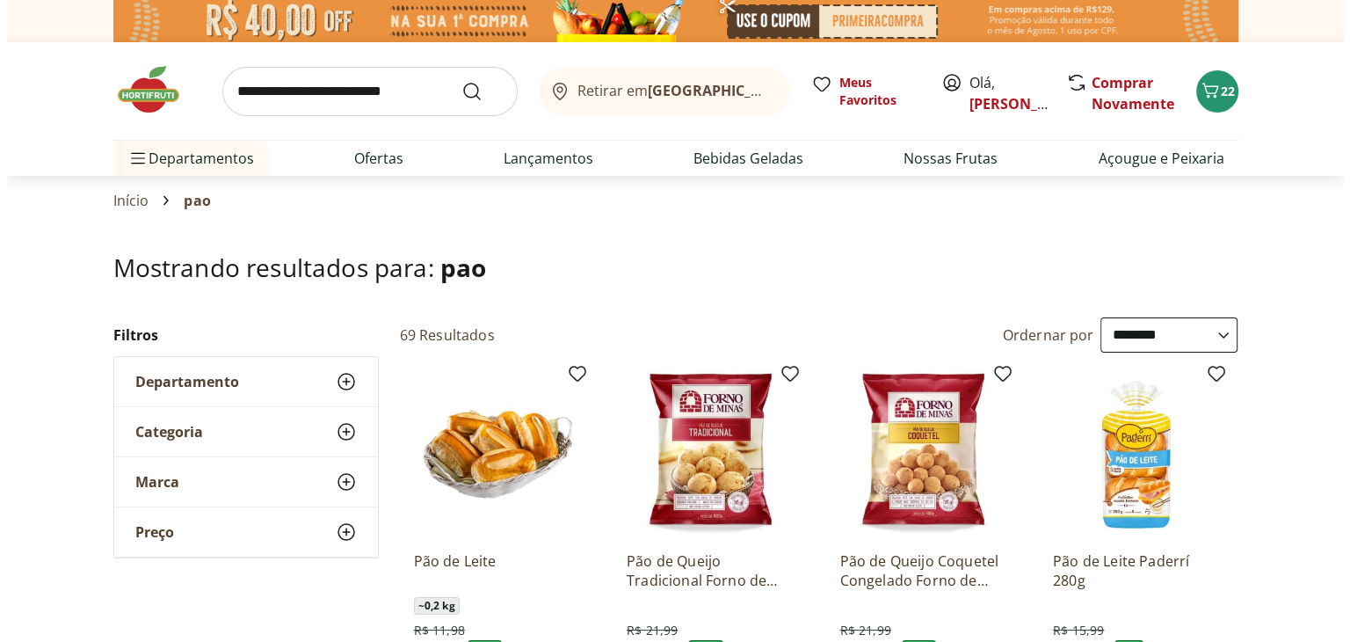
scroll to position [0, 0]
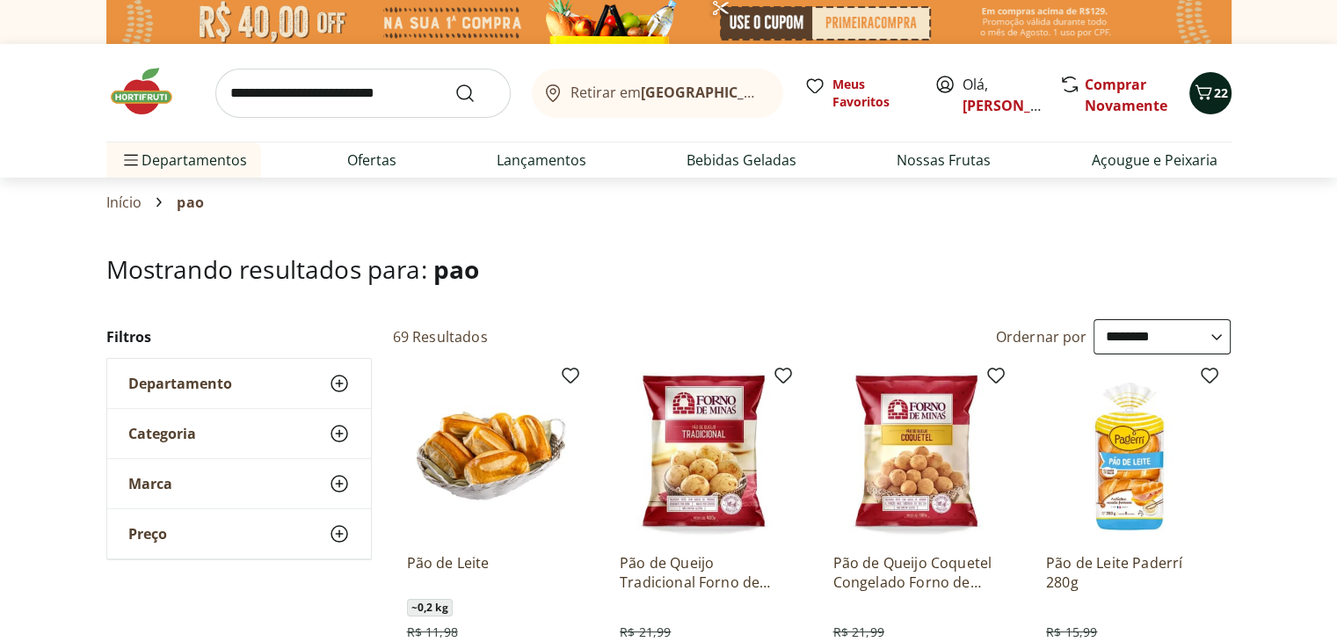
click at [1227, 87] on button "22" at bounding box center [1210, 93] width 42 height 42
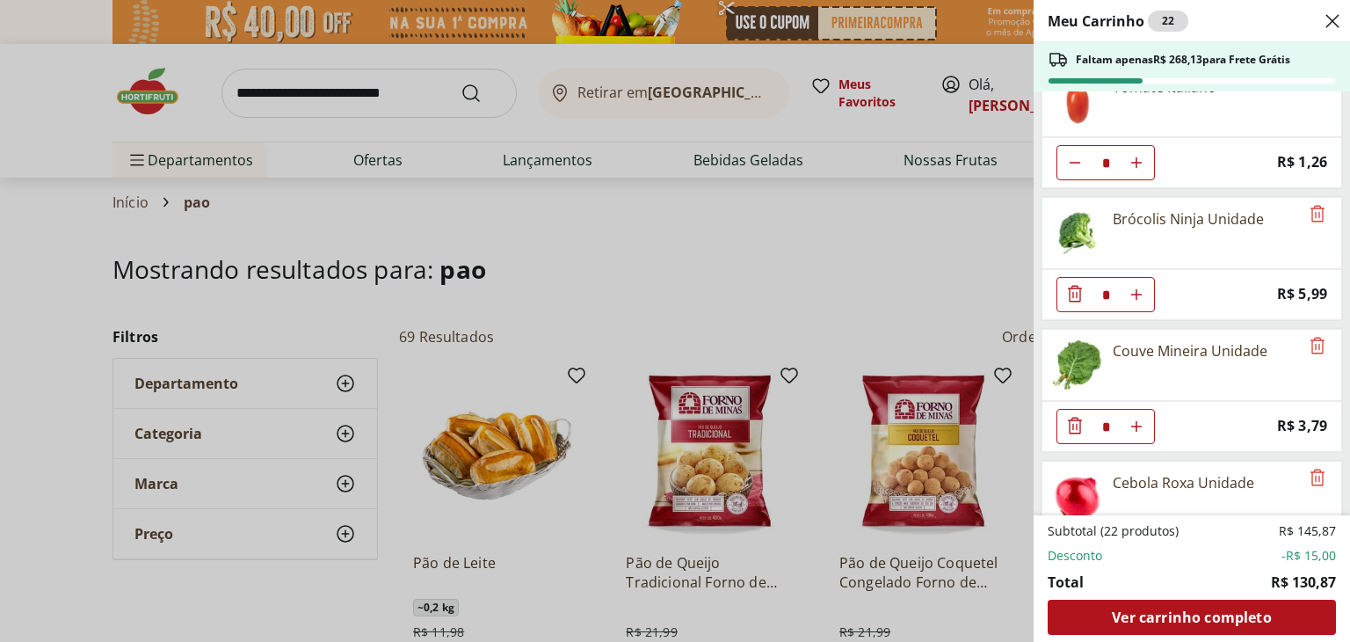
scroll to position [1937, 0]
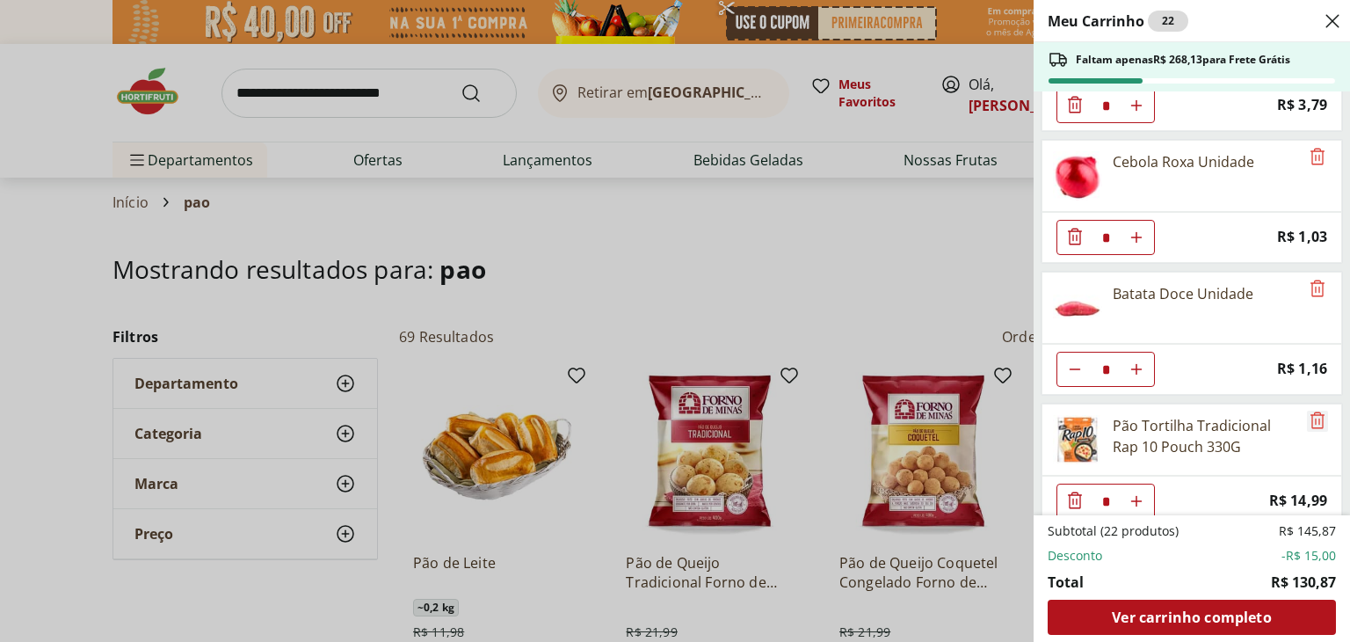
drag, startPoint x: 1307, startPoint y: 404, endPoint x: 1276, endPoint y: 438, distance: 45.4
click at [1307, 410] on icon "Remove" at bounding box center [1317, 420] width 21 height 21
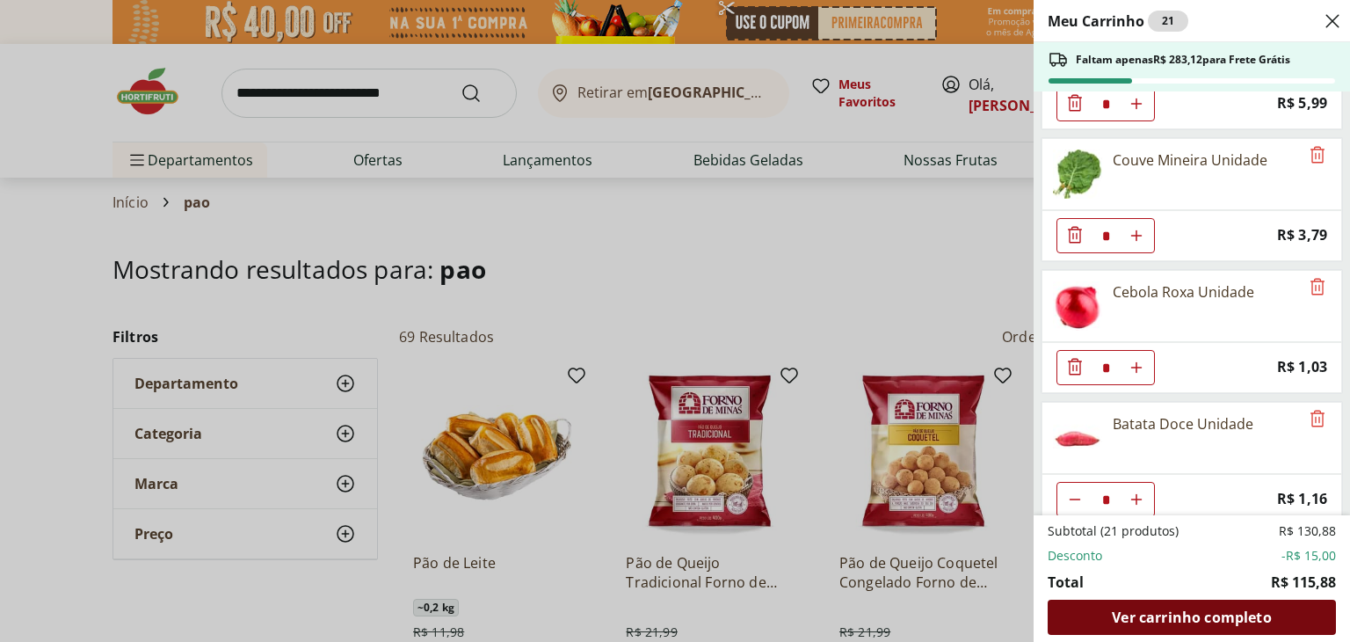
click at [1176, 620] on span "Ver carrinho completo" at bounding box center [1191, 617] width 159 height 14
